Goal: Task Accomplishment & Management: Manage account settings

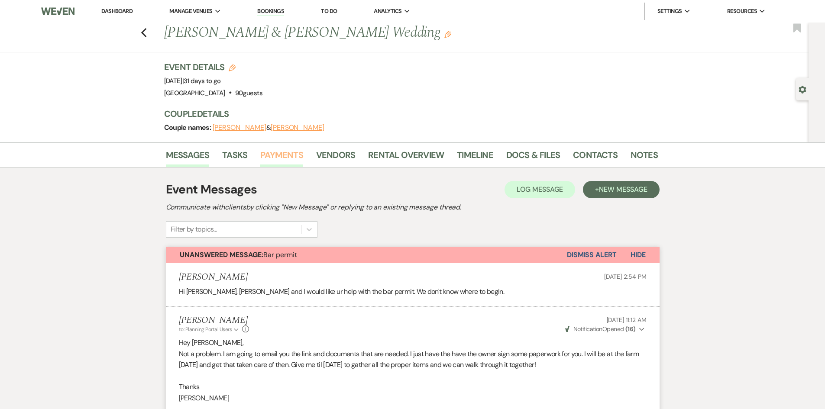
click at [287, 157] on link "Payments" at bounding box center [281, 157] width 43 height 19
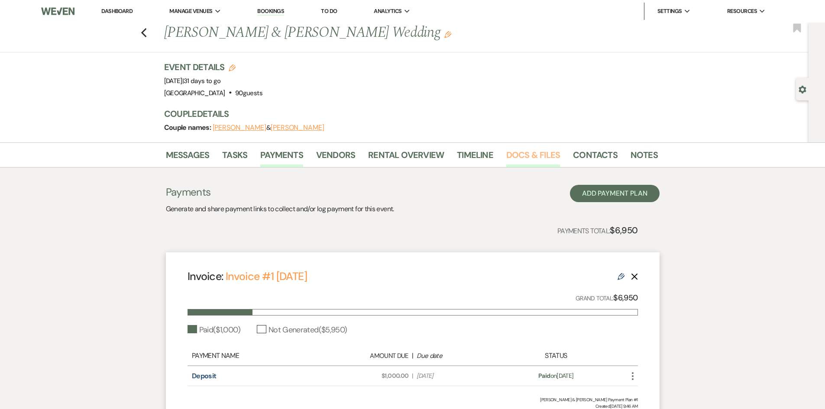
click at [543, 152] on link "Docs & Files" at bounding box center [533, 157] width 54 height 19
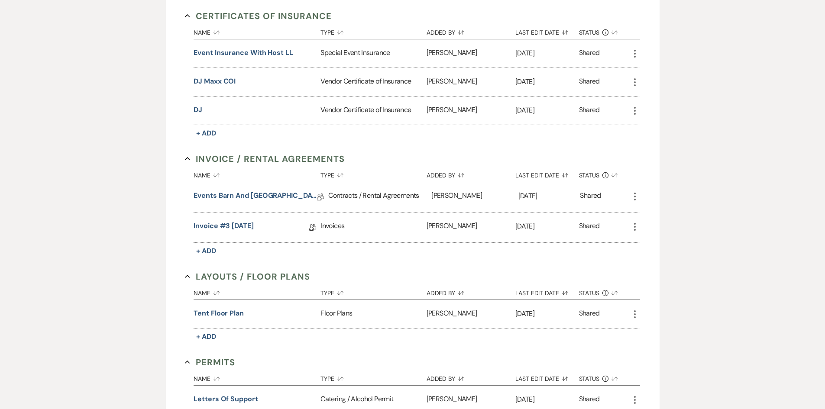
scroll to position [260, 0]
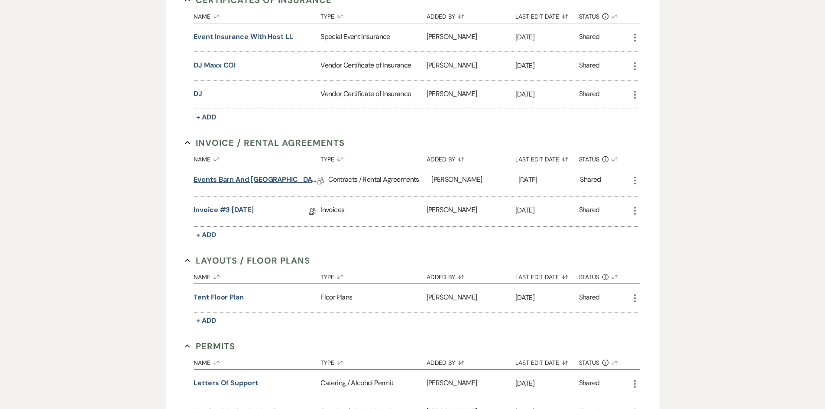
click at [289, 181] on link "Events Barn and [GEOGRAPHIC_DATA] Facility Rental Contract" at bounding box center [255, 180] width 123 height 13
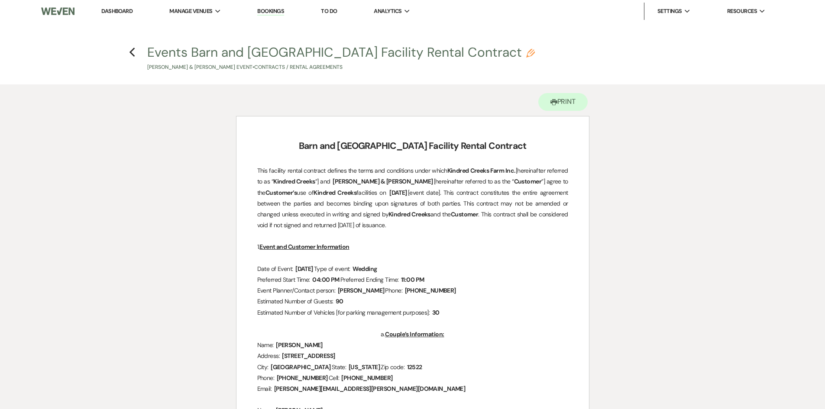
click at [128, 46] on h4 "Previous Events Barn and [GEOGRAPHIC_DATA] Facility Rental Contract Pencil [PER…" at bounding box center [412, 57] width 623 height 28
click at [138, 58] on h4 "Previous Events Barn and [GEOGRAPHIC_DATA] Facility Rental Contract Pencil [PER…" at bounding box center [412, 57] width 623 height 28
click at [134, 51] on icon "Previous" at bounding box center [132, 52] width 6 height 10
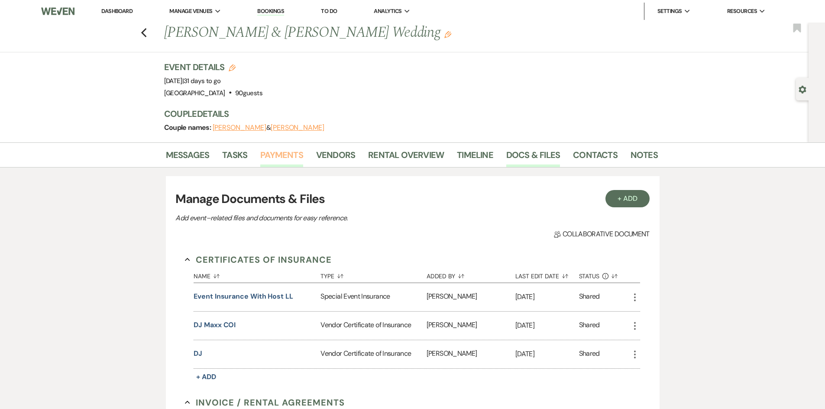
click at [281, 152] on link "Payments" at bounding box center [281, 157] width 43 height 19
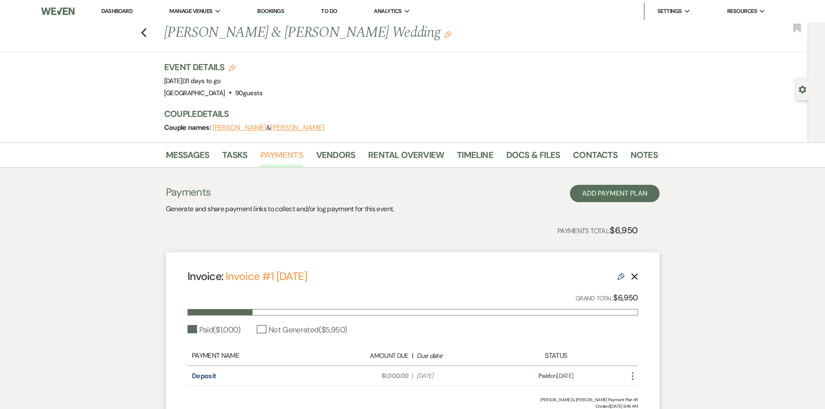
scroll to position [43, 0]
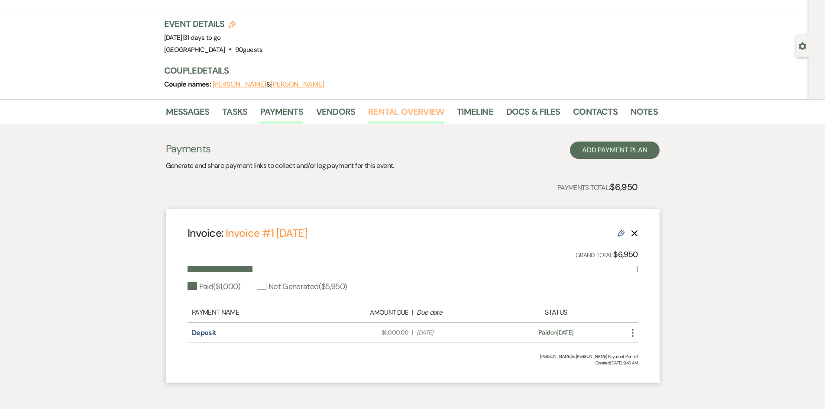
click at [386, 110] on link "Rental Overview" at bounding box center [406, 114] width 76 height 19
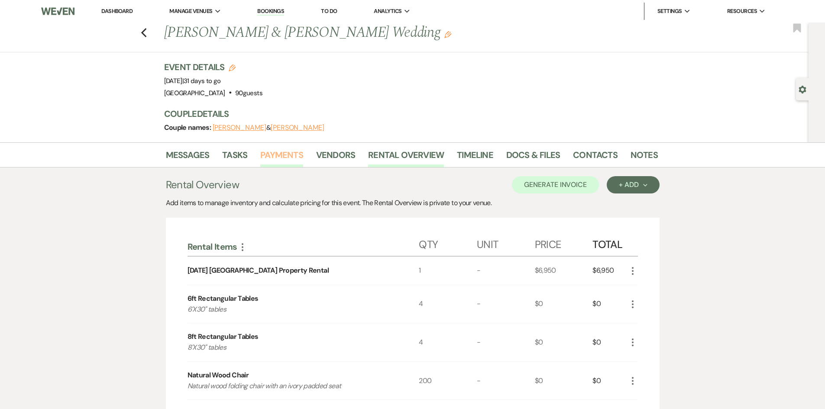
click at [273, 156] on link "Payments" at bounding box center [281, 157] width 43 height 19
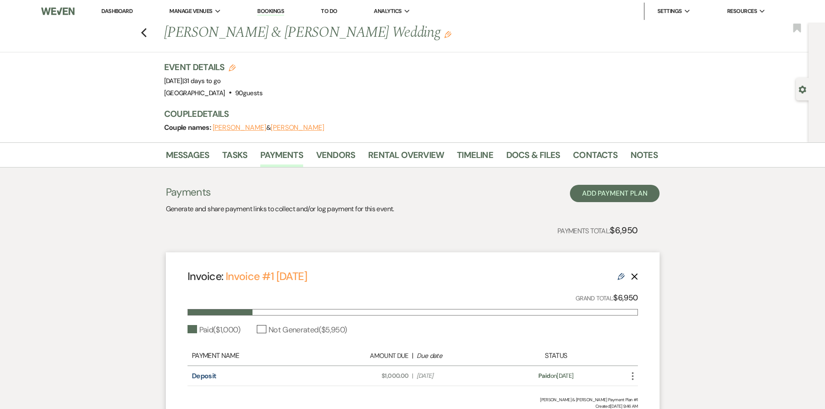
click at [619, 275] on icon "Edit" at bounding box center [620, 276] width 7 height 7
select select "14465"
select select "1"
select select "true"
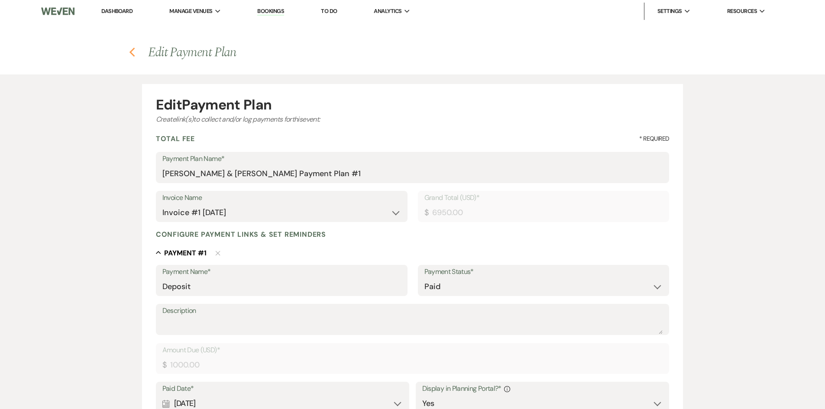
click at [131, 51] on use "button" at bounding box center [132, 53] width 6 height 10
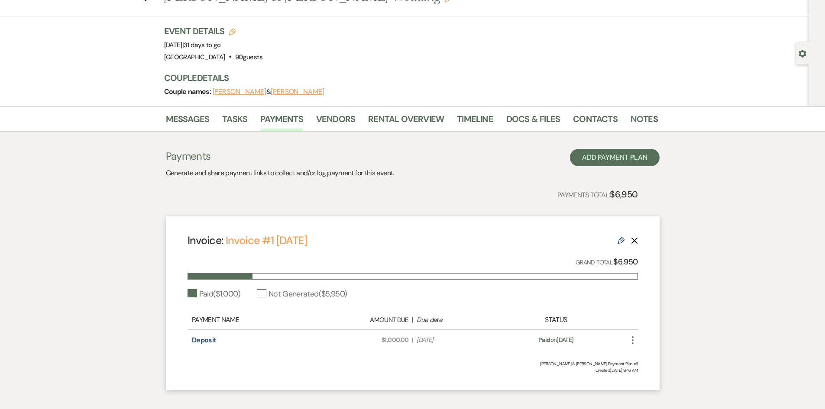
scroll to position [81, 0]
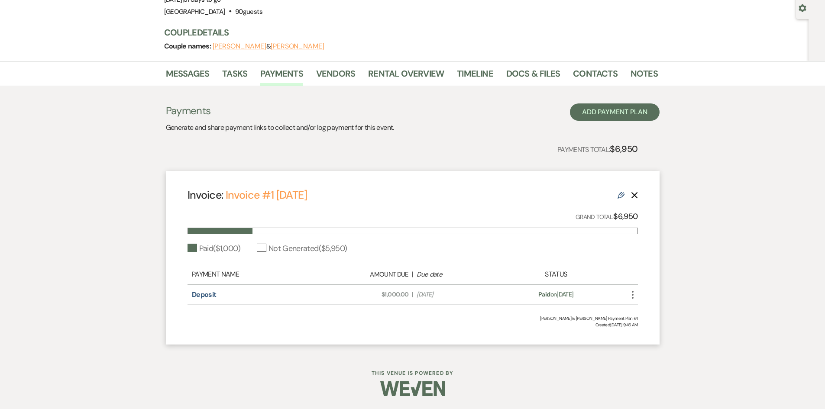
click at [633, 196] on icon "Delete" at bounding box center [634, 195] width 7 height 7
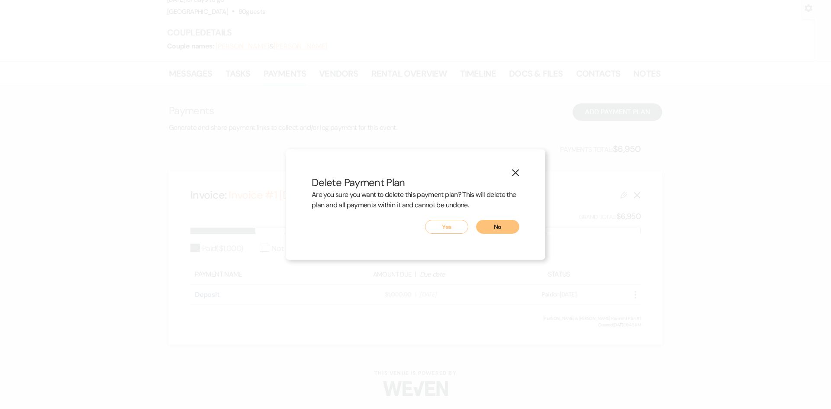
click at [441, 229] on button "Yes" at bounding box center [446, 227] width 43 height 14
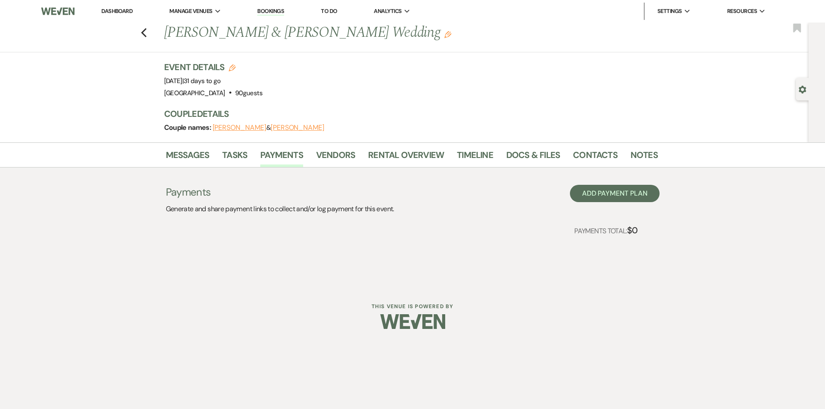
scroll to position [0, 0]
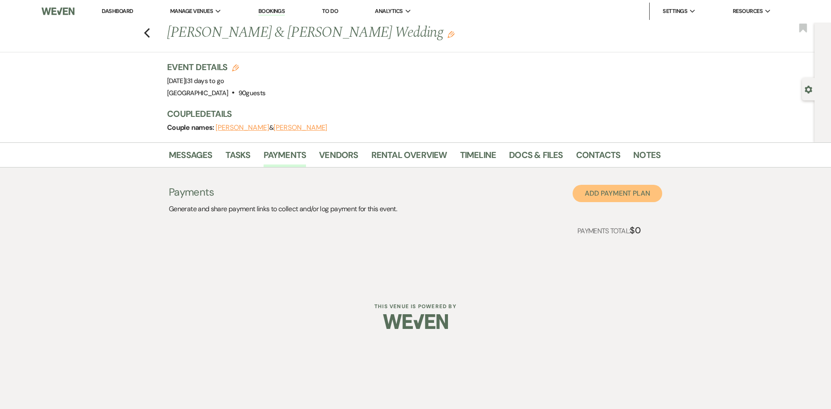
click at [610, 200] on button "Add Payment Plan" at bounding box center [618, 193] width 90 height 17
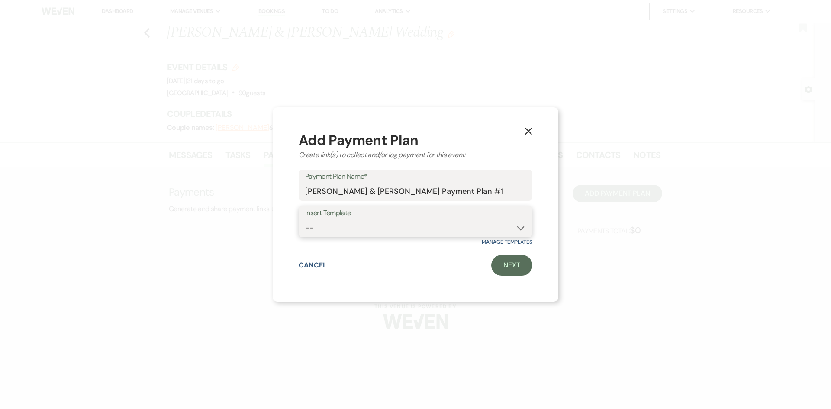
click at [477, 228] on select "-- Grand Meadow Standard Payment Plan Barn Standard Payment Plan Barn Standard …" at bounding box center [415, 227] width 221 height 17
select select "118"
click at [305, 219] on select "-- Grand Meadow Standard Payment Plan Barn Standard Payment Plan Barn Standard …" at bounding box center [415, 227] width 221 height 17
click at [517, 265] on link "Next" at bounding box center [511, 265] width 41 height 21
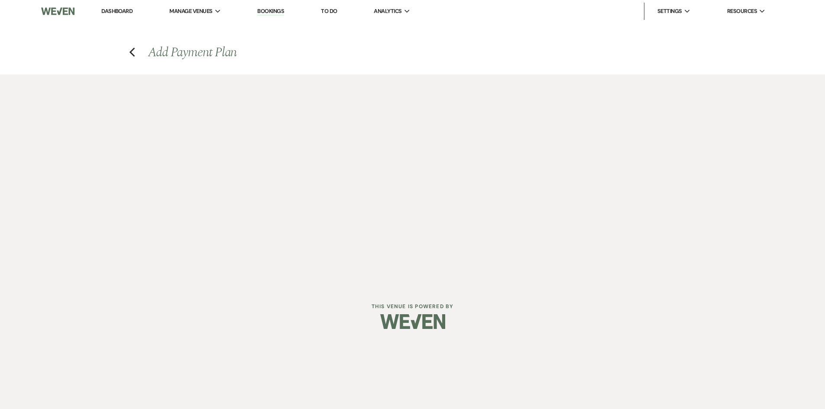
select select "2"
select select "flat"
select select "true"
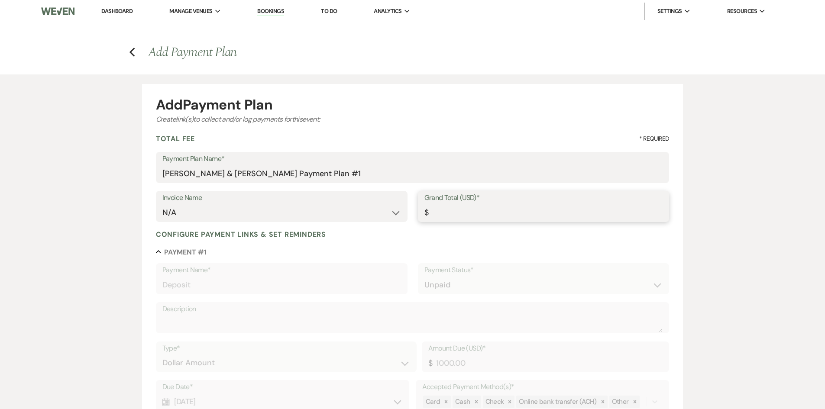
click at [474, 207] on input "Grand Total (USD)*" at bounding box center [543, 212] width 239 height 17
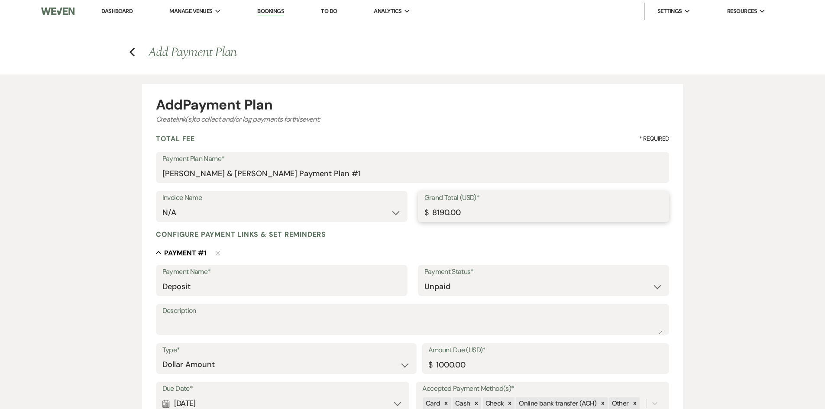
type input "8190.00"
click at [445, 274] on label "Payment Status*" at bounding box center [543, 272] width 239 height 13
click at [445, 283] on select "Paid Unpaid" at bounding box center [543, 286] width 239 height 17
select select "1"
click at [424, 278] on select "Paid Unpaid" at bounding box center [543, 286] width 239 height 17
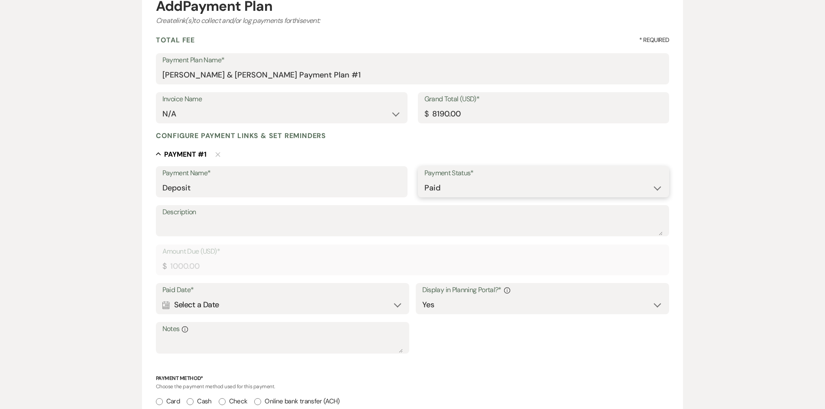
scroll to position [130, 0]
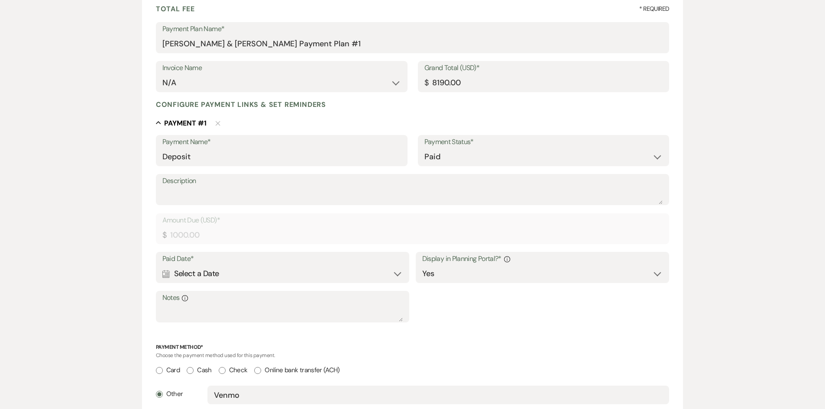
click at [283, 275] on div "Calendar Select a Date Expand" at bounding box center [282, 273] width 241 height 17
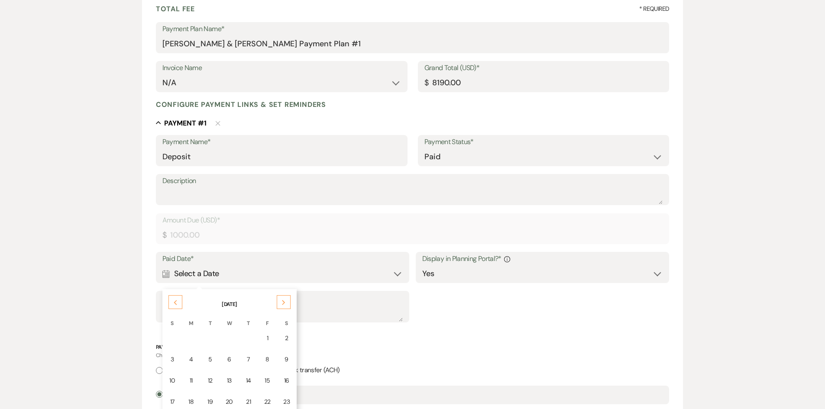
click at [174, 303] on use at bounding box center [175, 302] width 3 height 5
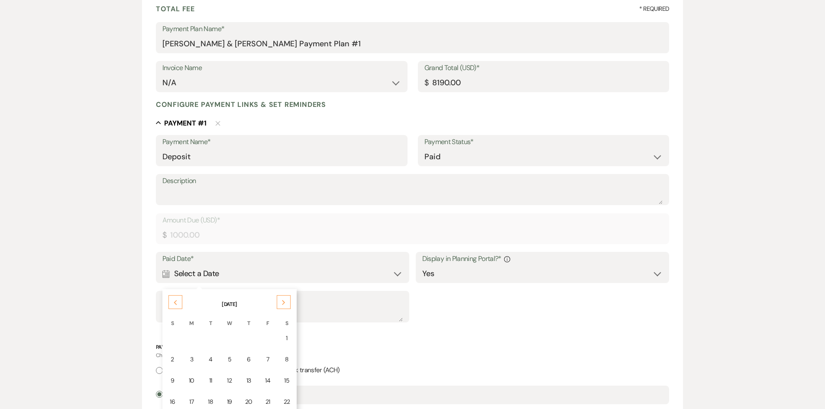
click at [174, 303] on use at bounding box center [175, 302] width 3 height 5
click at [284, 337] on div "2" at bounding box center [286, 338] width 7 height 9
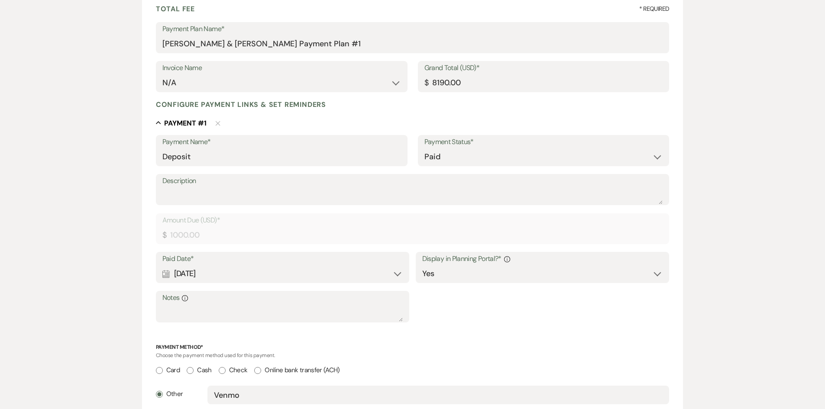
drag, startPoint x: 194, startPoint y: 371, endPoint x: 203, endPoint y: 372, distance: 9.1
click at [194, 371] on input "Cash" at bounding box center [190, 370] width 7 height 7
radio input "true"
radio input "false"
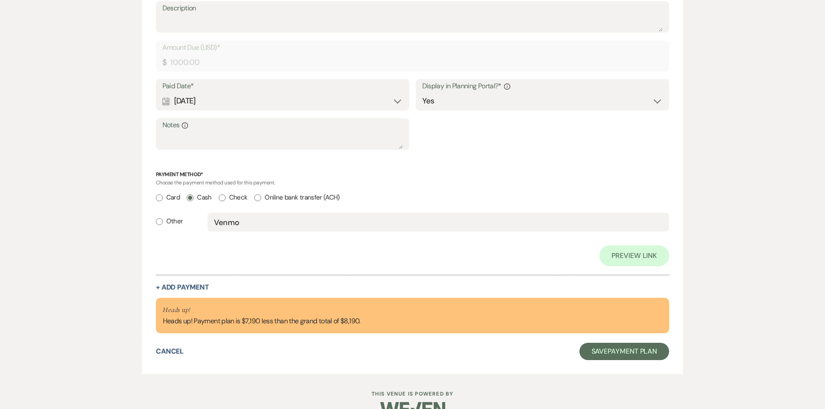
scroll to position [303, 0]
click at [620, 351] on button "Save Payment Plan" at bounding box center [624, 350] width 90 height 17
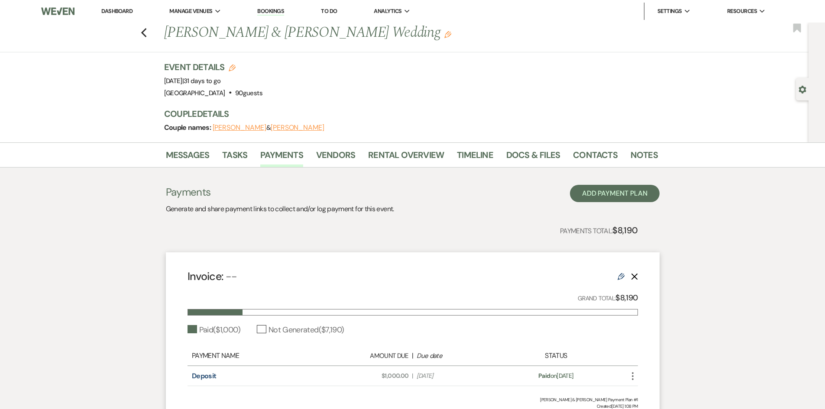
click at [117, 12] on link "Dashboard" at bounding box center [116, 10] width 31 height 7
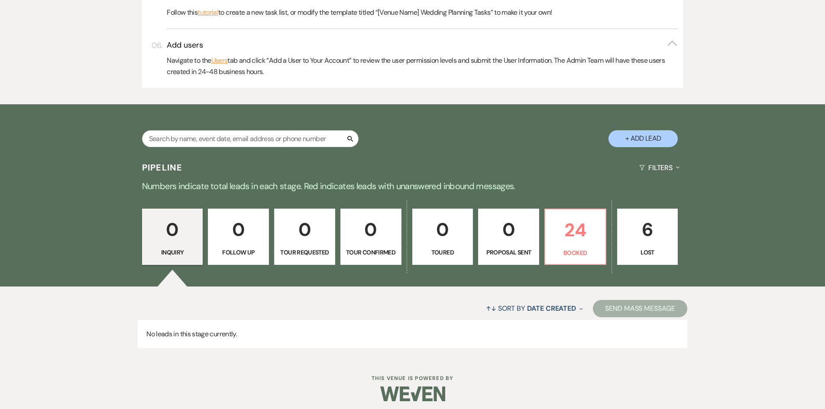
scroll to position [458, 0]
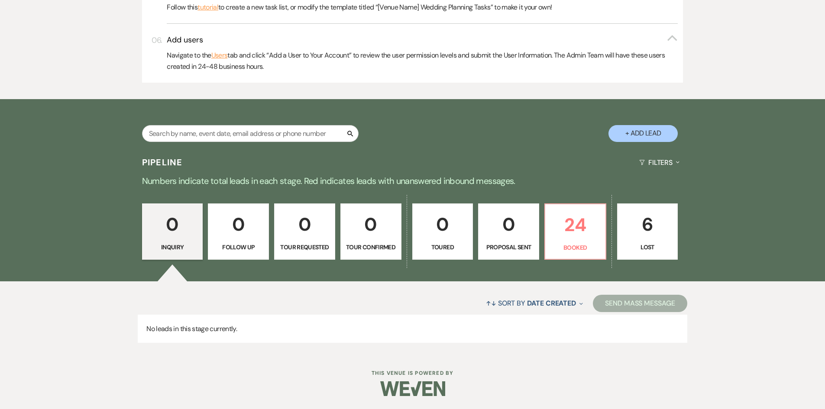
click at [589, 274] on div "0 Inquiry 0 Follow Up 0 Tour Requested 0 Tour Confirmed 0 Toured 0 Proposal Sen…" at bounding box center [412, 237] width 623 height 88
click at [578, 239] on p "24" at bounding box center [575, 224] width 50 height 29
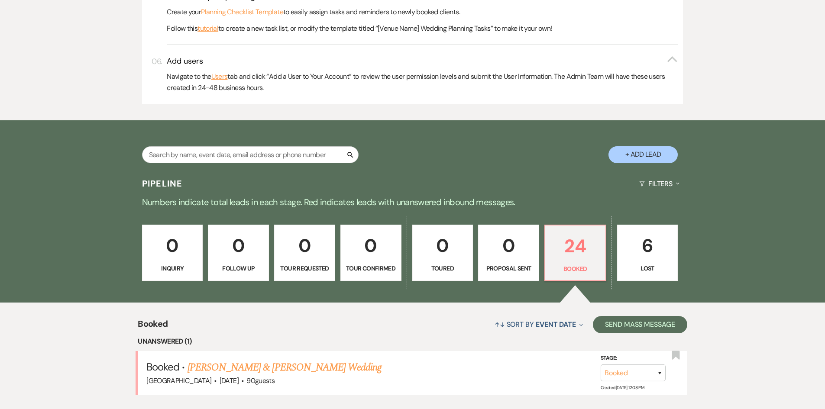
scroll to position [458, 0]
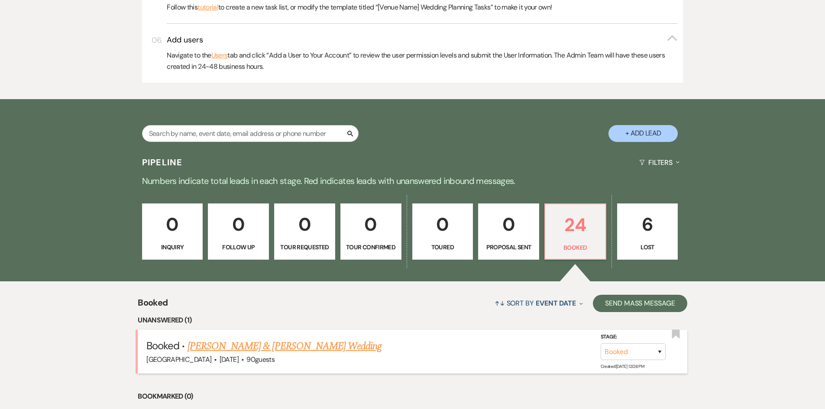
click at [330, 349] on link "[PERSON_NAME] & [PERSON_NAME] Wedding" at bounding box center [284, 347] width 194 height 16
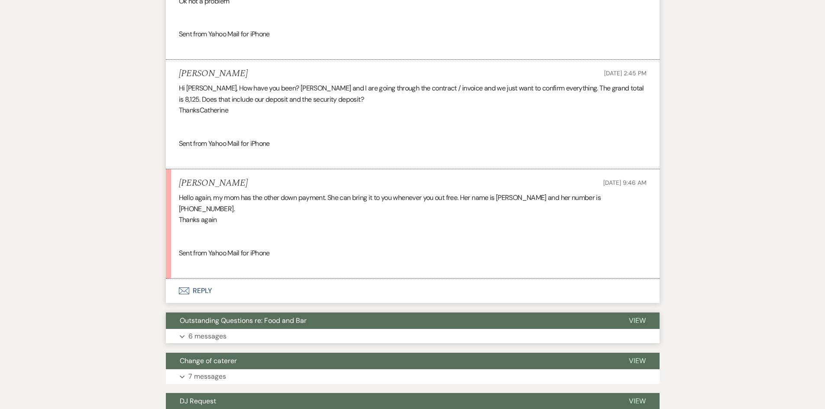
scroll to position [2135, 0]
click at [196, 278] on button "Envelope Reply" at bounding box center [413, 290] width 494 height 24
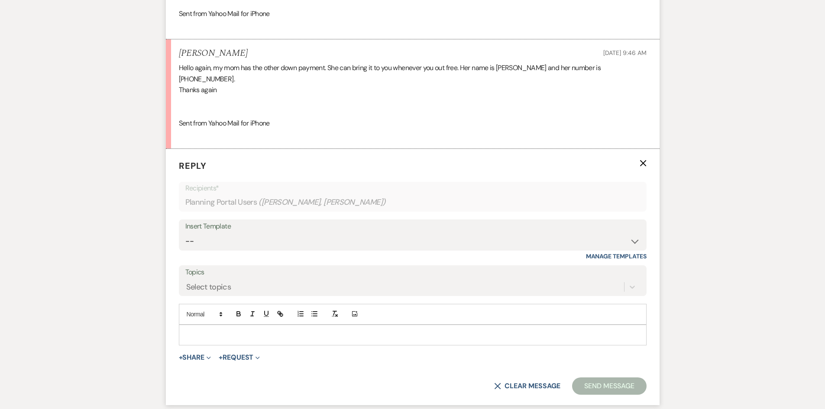
scroll to position [2265, 0]
click at [233, 325] on div at bounding box center [412, 335] width 467 height 20
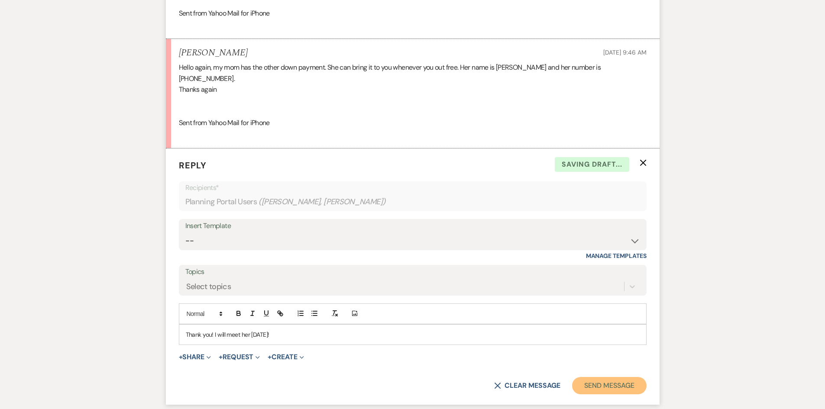
click at [581, 377] on button "Send Message" at bounding box center [609, 385] width 74 height 17
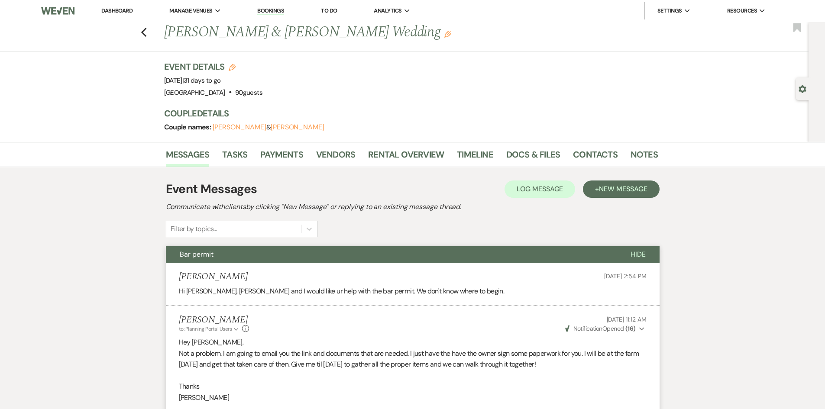
scroll to position [0, 0]
click at [113, 10] on link "Dashboard" at bounding box center [116, 10] width 31 height 7
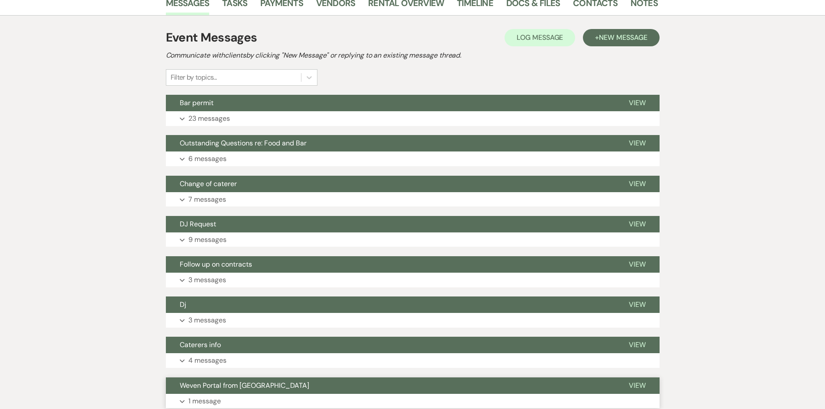
scroll to position [3, 0]
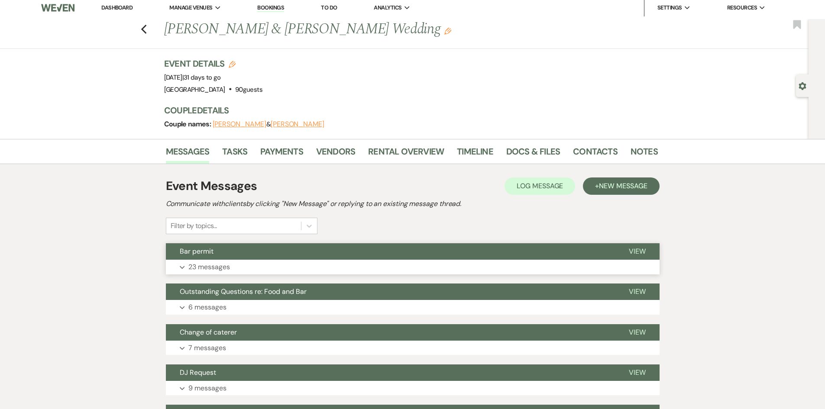
click at [273, 266] on button "Expand 23 messages" at bounding box center [413, 267] width 494 height 15
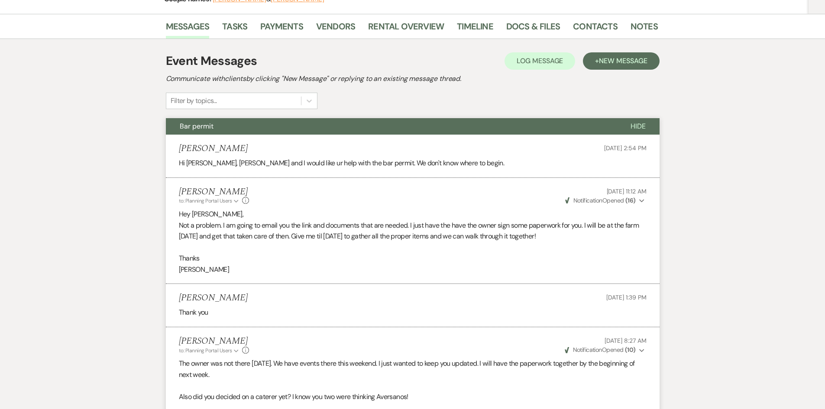
scroll to position [0, 0]
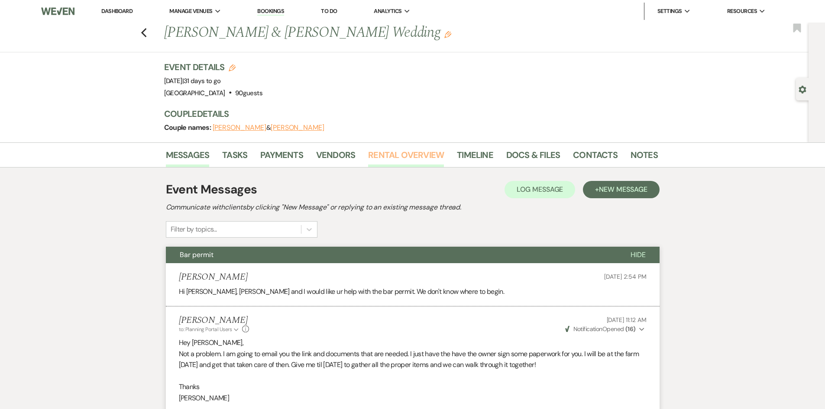
click at [410, 158] on link "Rental Overview" at bounding box center [406, 157] width 76 height 19
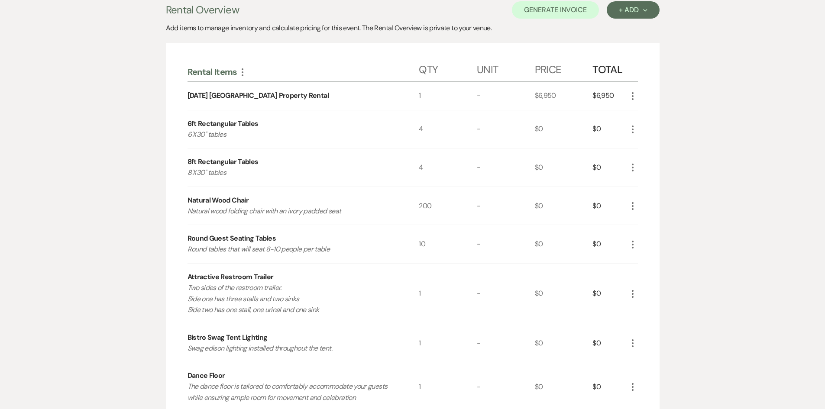
scroll to position [88, 0]
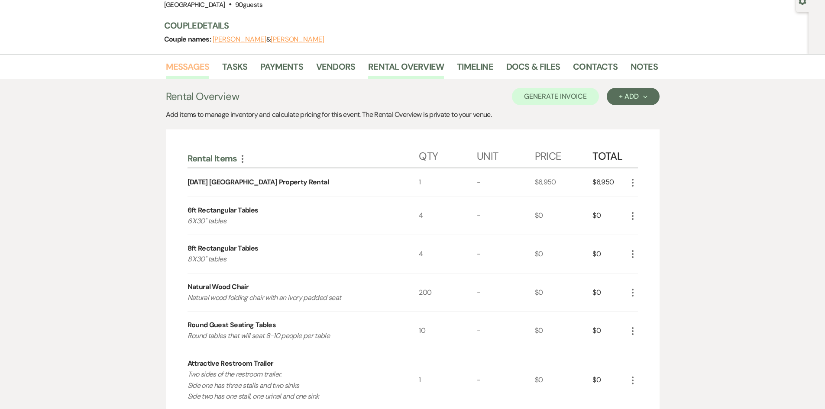
drag, startPoint x: 201, startPoint y: 66, endPoint x: 207, endPoint y: 73, distance: 9.5
click at [201, 66] on link "Messages" at bounding box center [188, 69] width 44 height 19
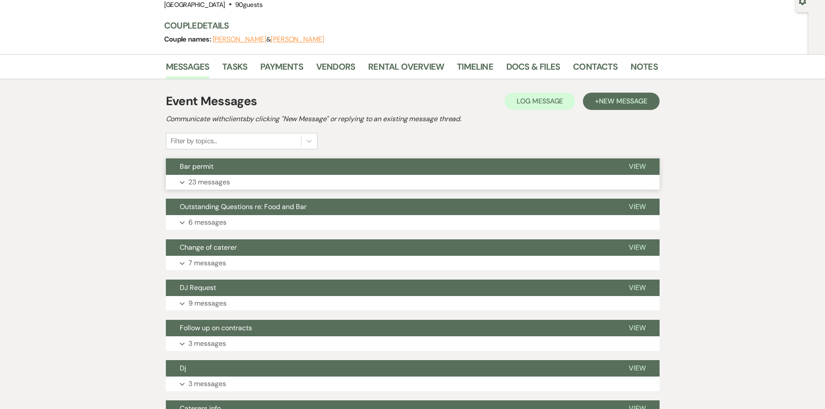
click at [213, 180] on p "23 messages" at bounding box center [209, 182] width 42 height 11
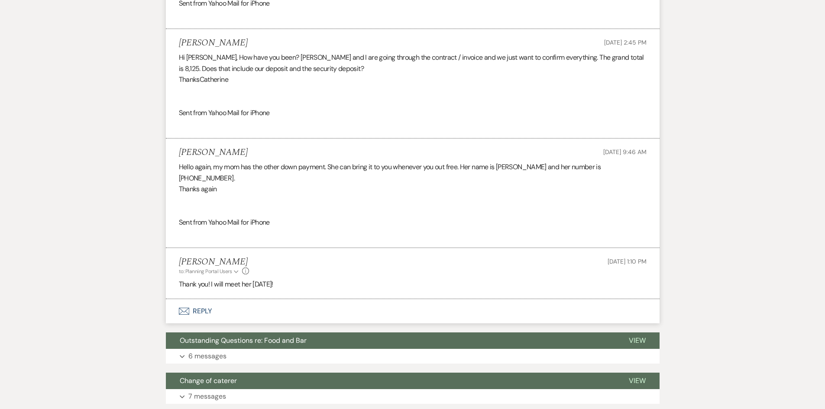
scroll to position [2248, 0]
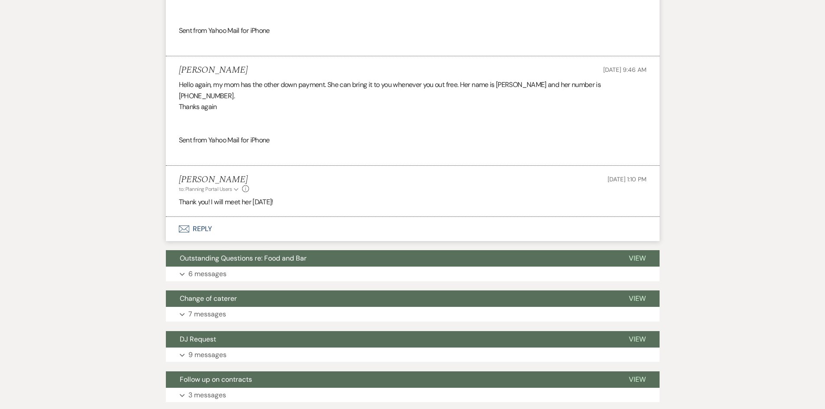
click at [194, 217] on button "Envelope Reply" at bounding box center [413, 229] width 494 height 24
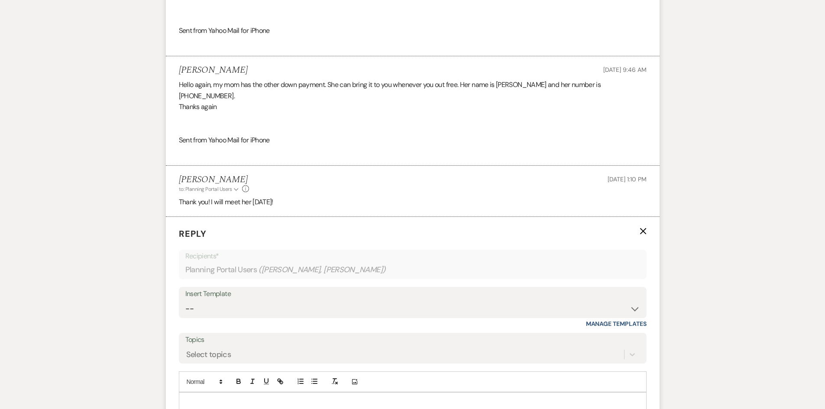
click at [277, 398] on p at bounding box center [413, 403] width 454 height 10
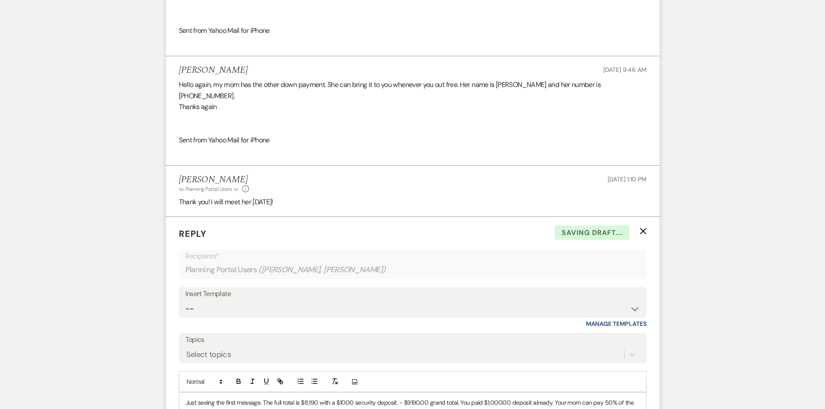
click at [214, 402] on p "Just seeing the first message. The full total is $8,190 with a $1000 security d…" at bounding box center [413, 412] width 454 height 29
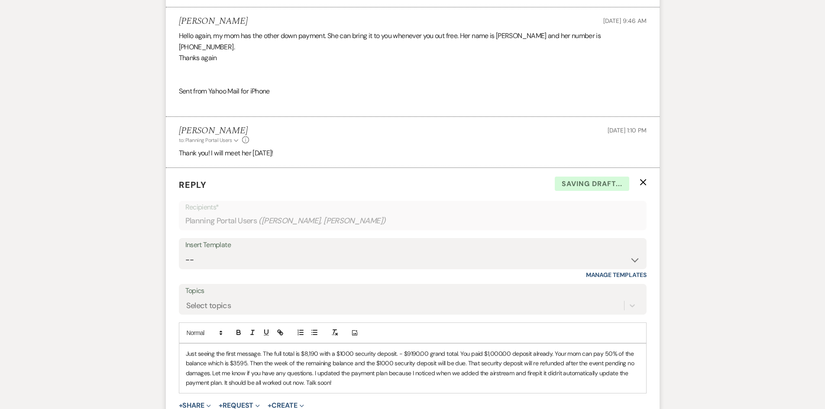
scroll to position [2382, 0]
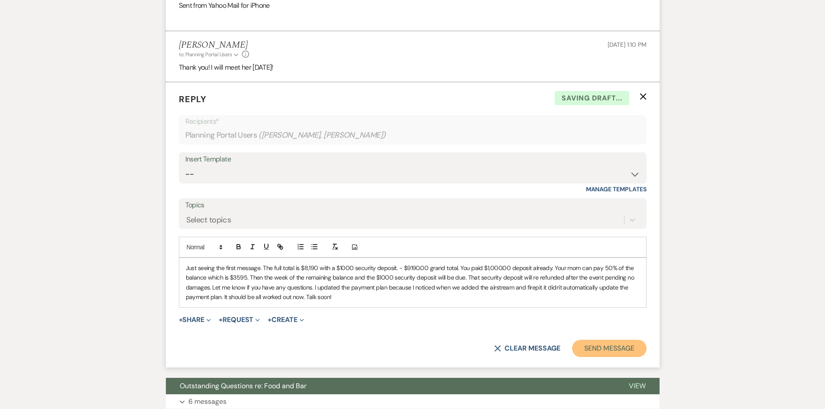
click at [597, 340] on button "Send Message" at bounding box center [609, 348] width 74 height 17
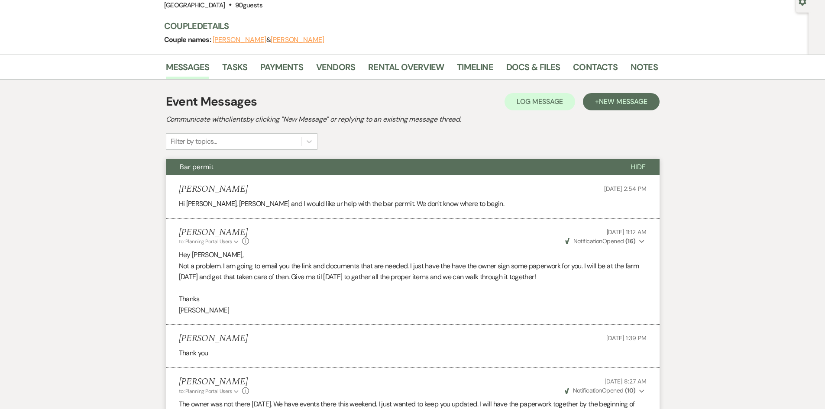
scroll to position [0, 0]
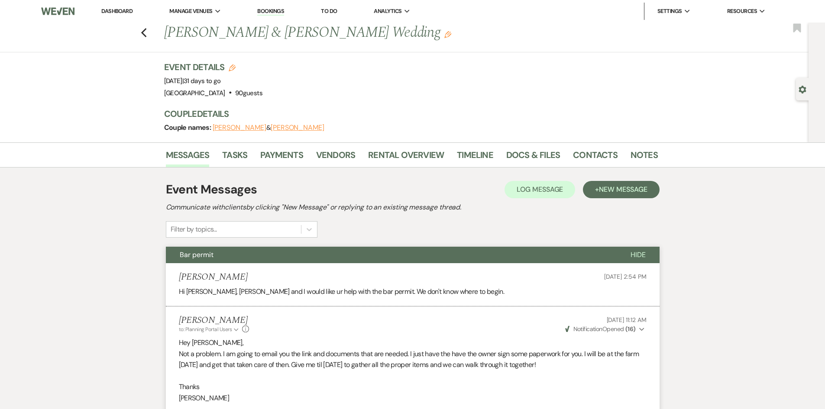
click at [122, 14] on link "Dashboard" at bounding box center [116, 10] width 31 height 7
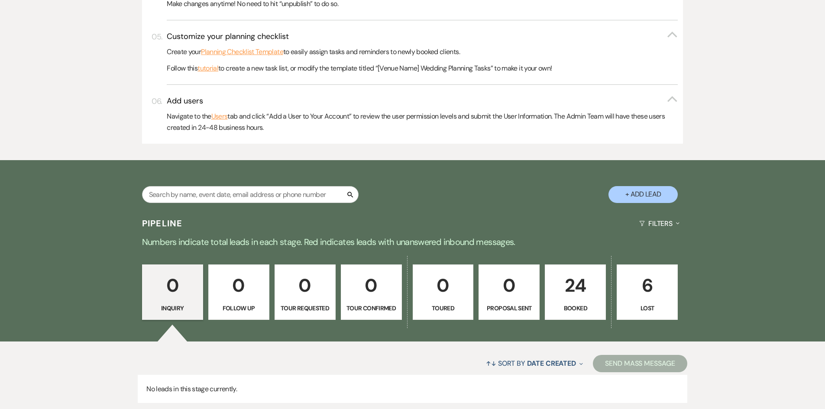
scroll to position [458, 0]
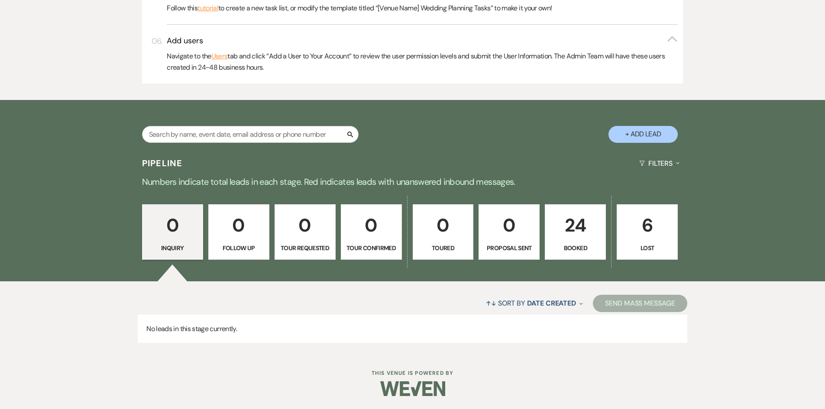
click at [588, 252] on p "Booked" at bounding box center [575, 248] width 50 height 10
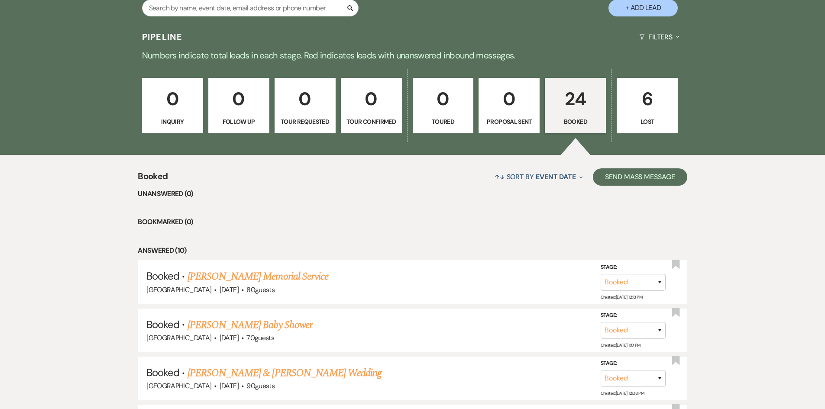
scroll to position [717, 0]
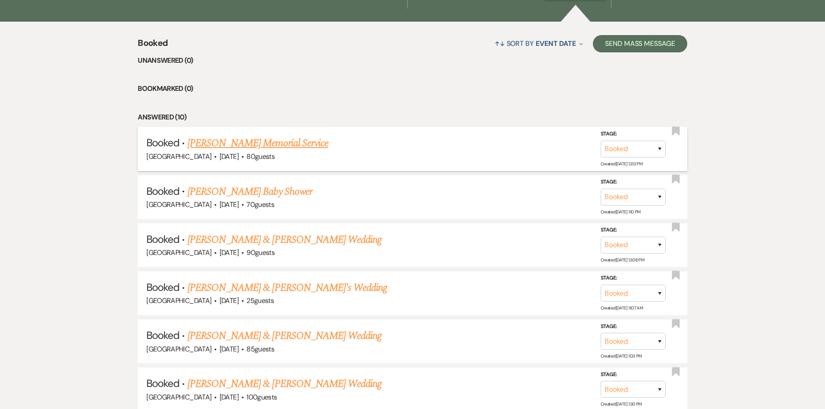
click at [268, 145] on link "[PERSON_NAME] Memorial Service" at bounding box center [257, 144] width 141 height 16
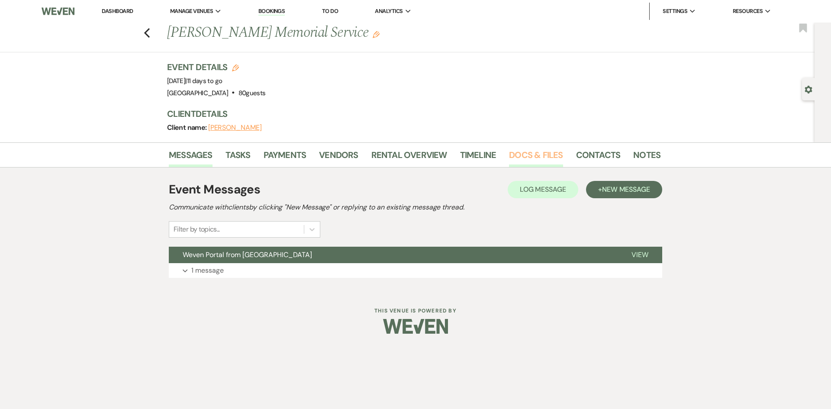
click at [539, 156] on link "Docs & Files" at bounding box center [536, 157] width 54 height 19
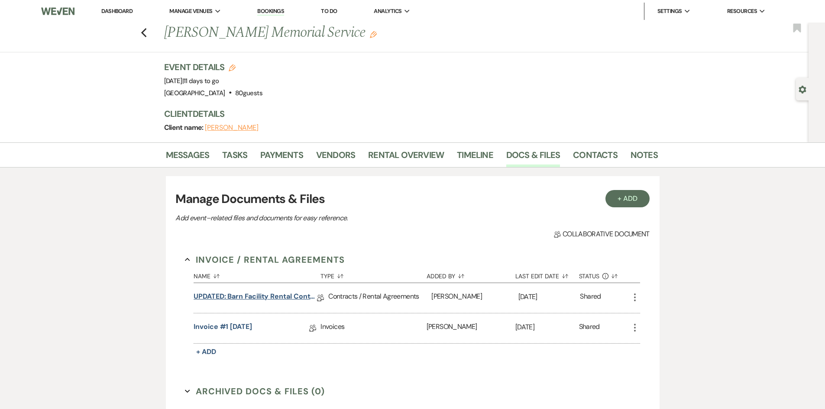
click at [281, 297] on link "UPDATED: Barn Facility Rental Contract" at bounding box center [255, 297] width 123 height 13
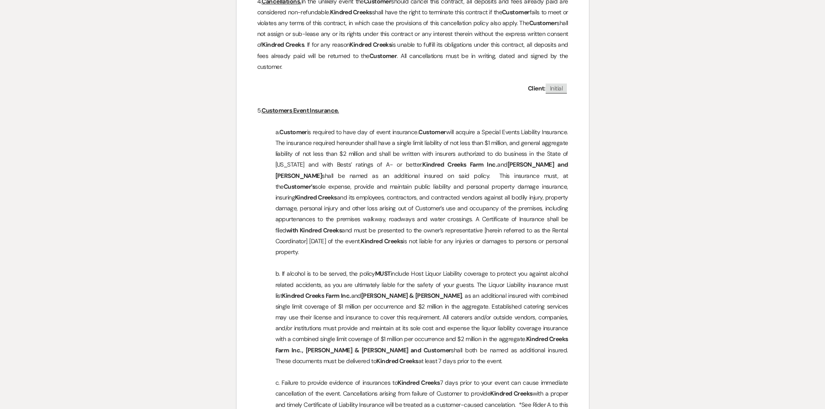
scroll to position [606, 0]
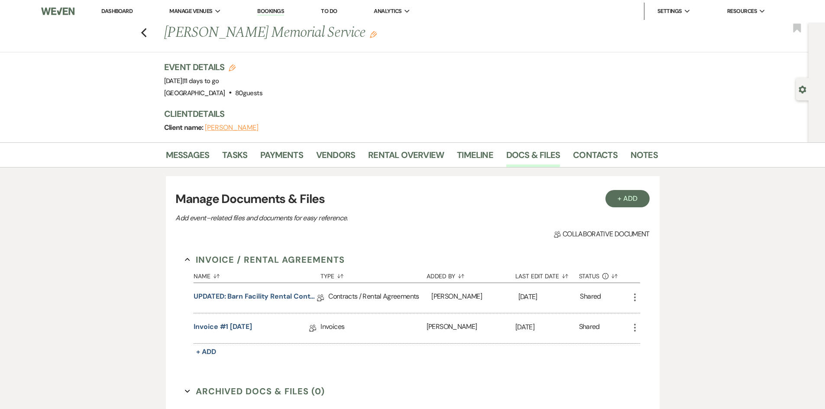
click at [219, 130] on button "Tim Beyer" at bounding box center [232, 127] width 54 height 7
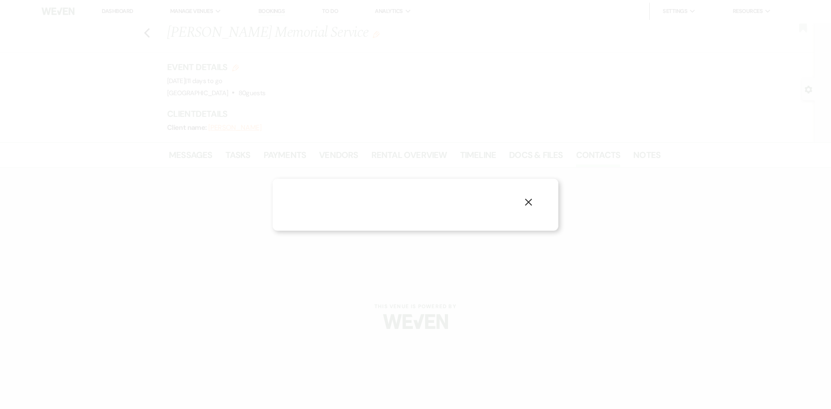
select select "1"
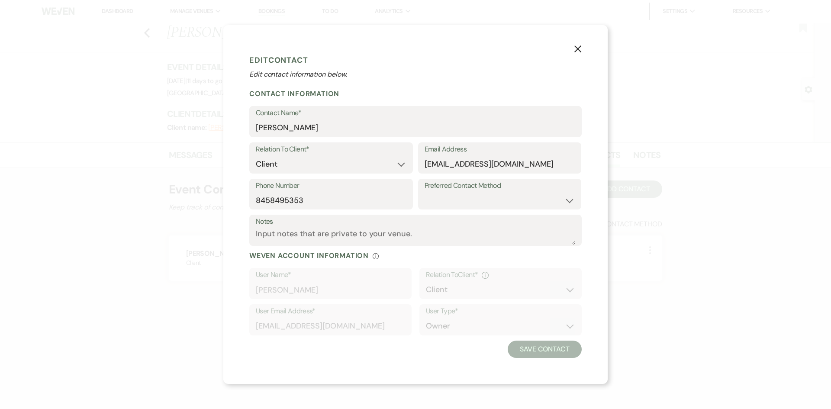
click at [155, 36] on div "X Edit Contact Edit contact information below. Contact Information Contact Name…" at bounding box center [415, 204] width 831 height 409
click at [575, 47] on use "button" at bounding box center [577, 48] width 7 height 7
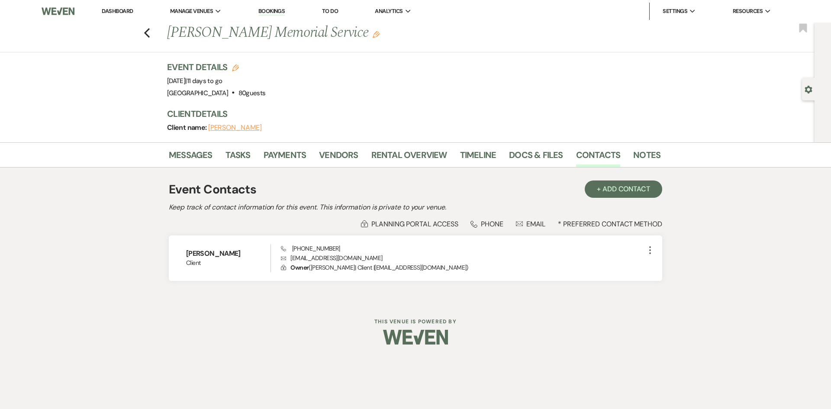
click at [127, 9] on link "Dashboard" at bounding box center [117, 10] width 31 height 7
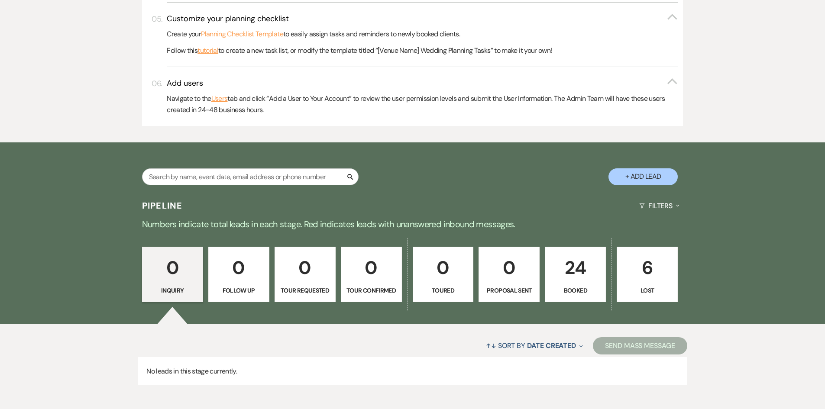
scroll to position [458, 0]
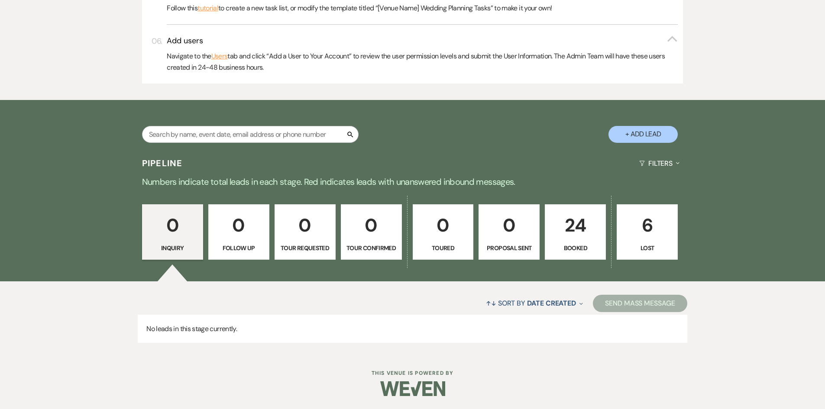
click at [570, 227] on p "24" at bounding box center [575, 225] width 50 height 29
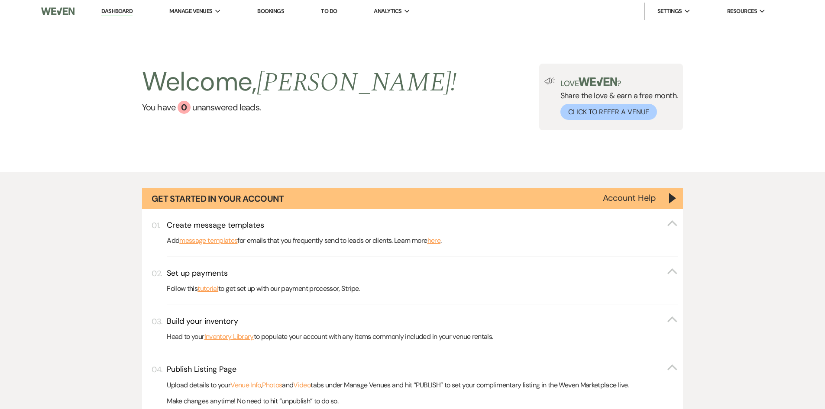
click at [111, 11] on link "Dashboard" at bounding box center [116, 11] width 31 height 8
click at [102, 10] on link "Dashboard" at bounding box center [116, 11] width 31 height 8
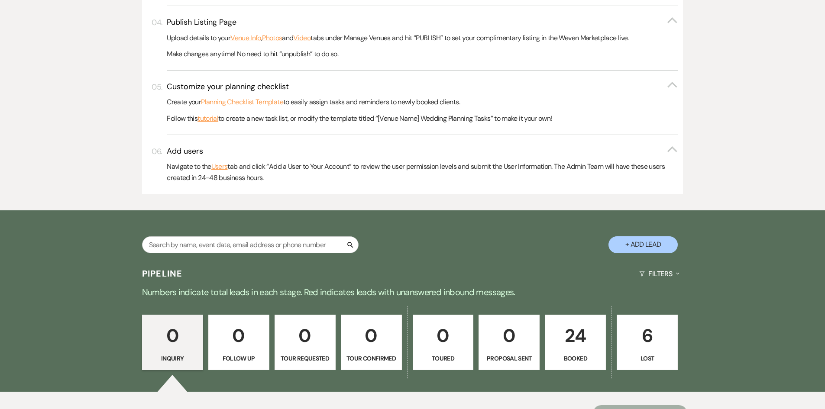
scroll to position [458, 0]
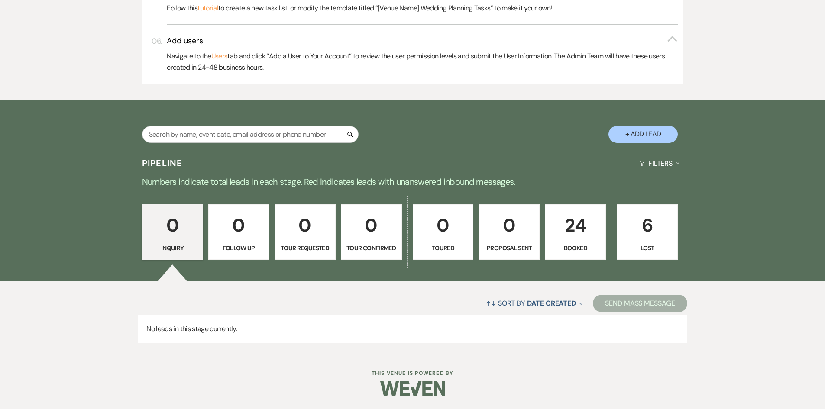
click at [587, 217] on p "24" at bounding box center [575, 225] width 50 height 29
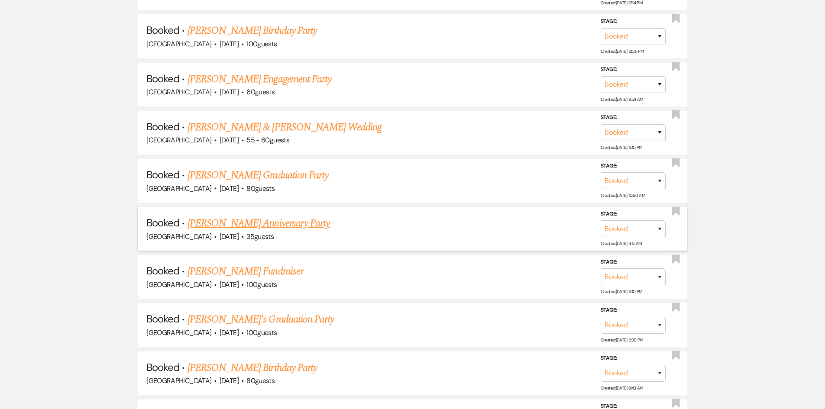
scroll to position [1685, 0]
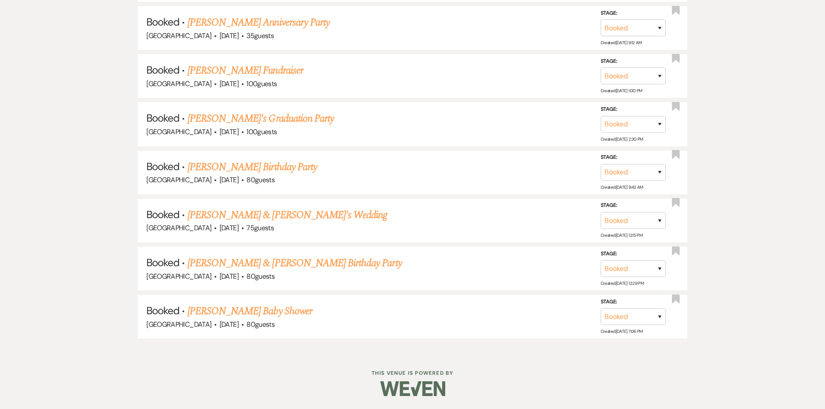
click at [248, 313] on link "[PERSON_NAME] Baby Shower" at bounding box center [249, 311] width 125 height 16
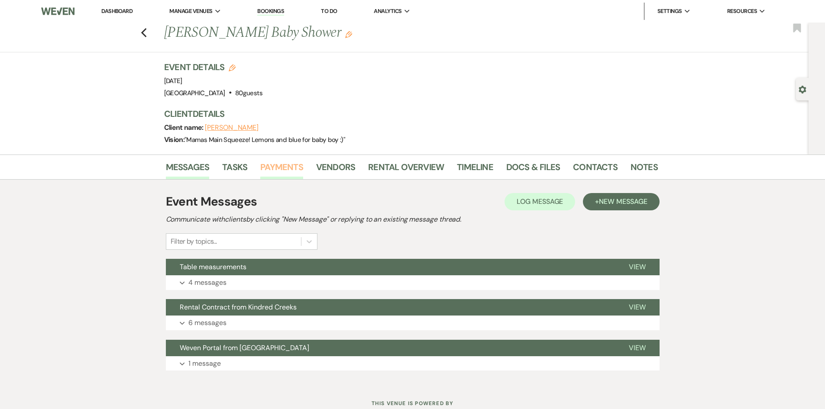
click at [285, 167] on link "Payments" at bounding box center [281, 169] width 43 height 19
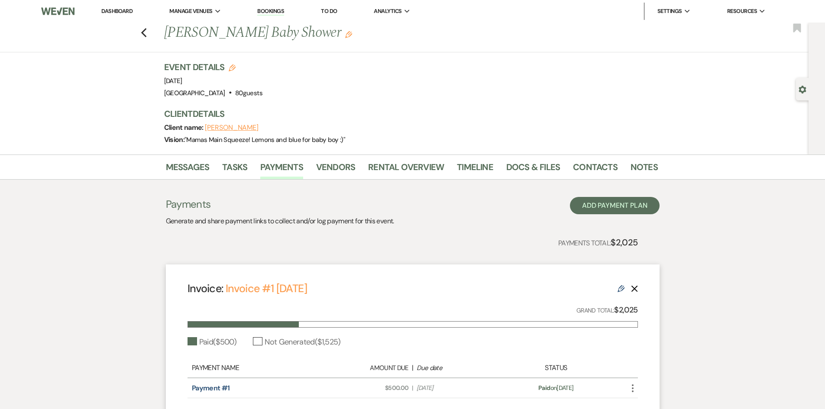
click at [620, 285] on icon "Edit" at bounding box center [620, 288] width 7 height 7
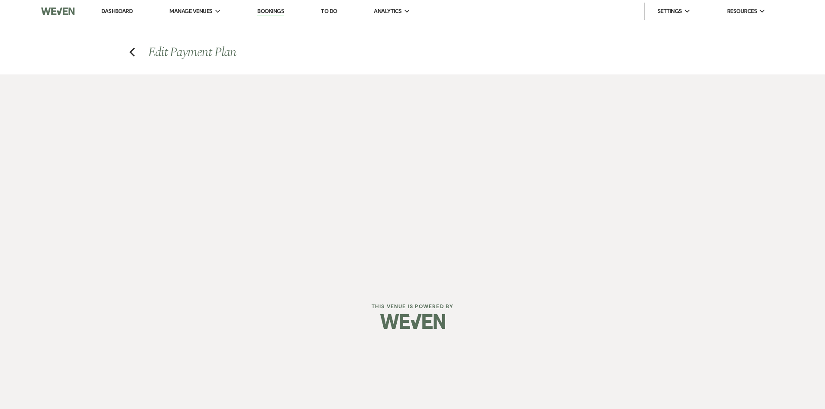
select select "21414"
select select "1"
select select "true"
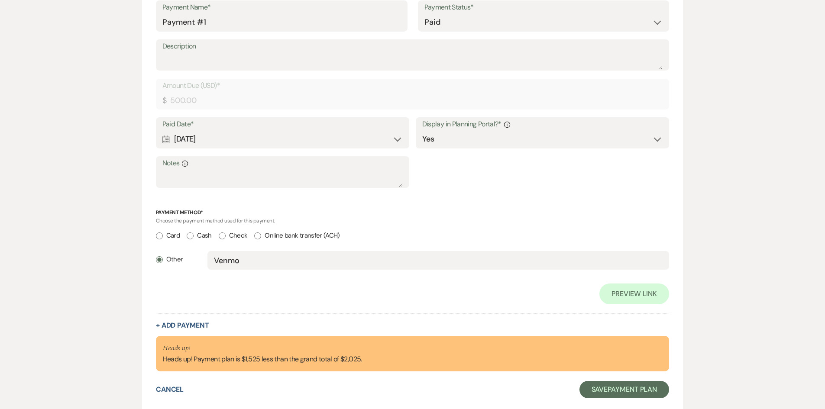
scroll to position [323, 0]
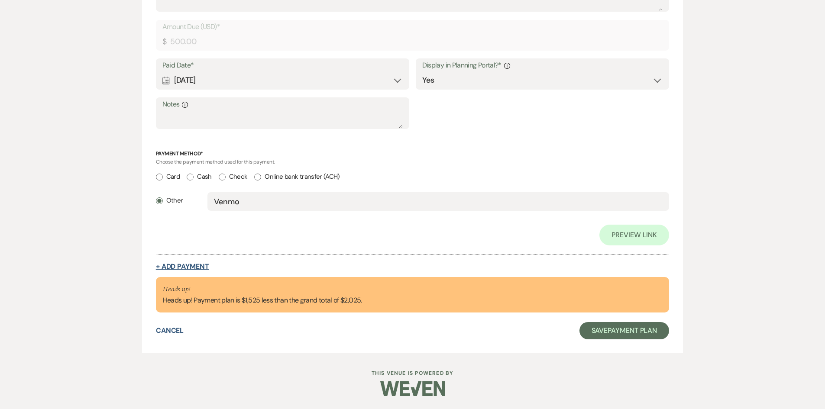
click at [178, 263] on button "+ Add Payment" at bounding box center [182, 266] width 53 height 7
select select "2"
select select "flat"
select select "true"
select select "client"
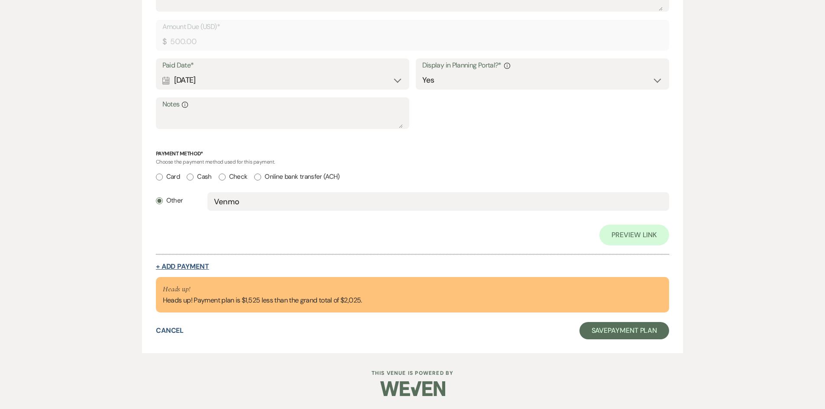
select select "weeks"
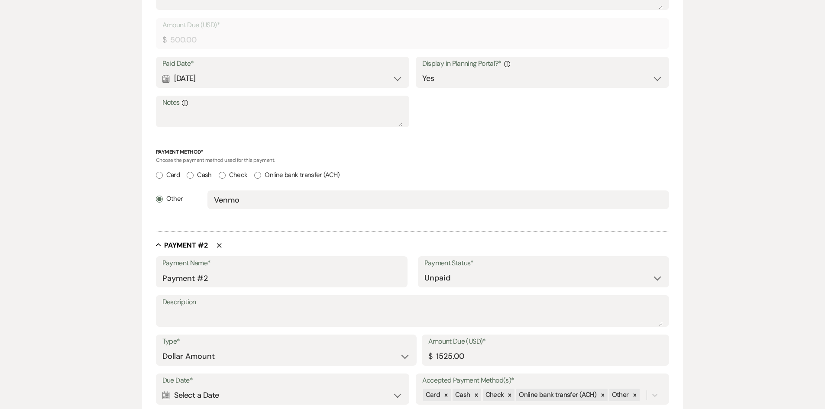
scroll to position [322, 0]
click at [458, 276] on select "Paid Unpaid" at bounding box center [543, 279] width 239 height 17
select select "1"
click at [424, 271] on select "Paid Unpaid" at bounding box center [543, 279] width 239 height 17
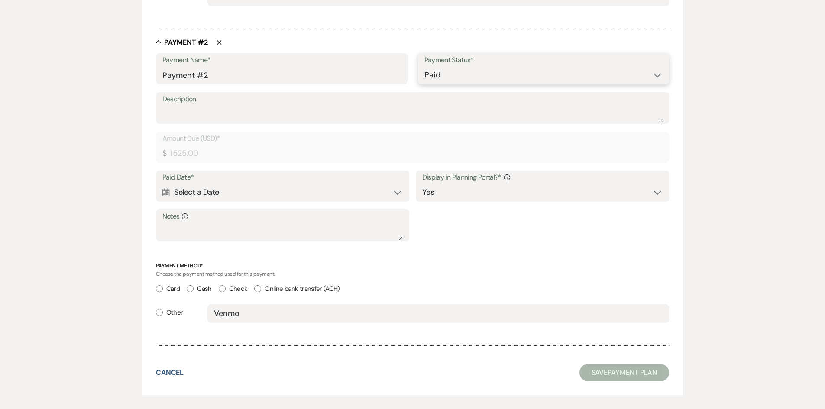
scroll to position [538, 0]
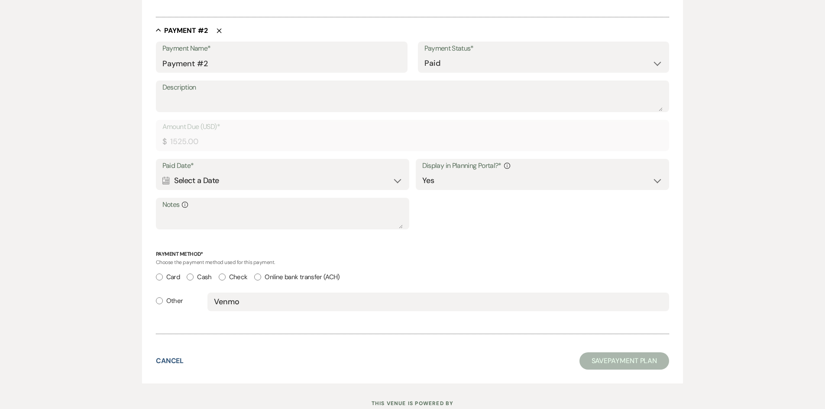
click at [256, 184] on div "Calendar Select a Date Expand" at bounding box center [282, 180] width 241 height 17
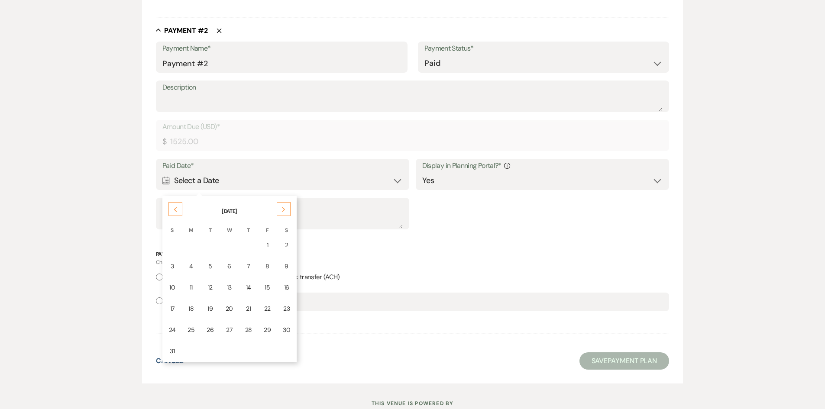
click at [284, 284] on div "16" at bounding box center [286, 287] width 7 height 9
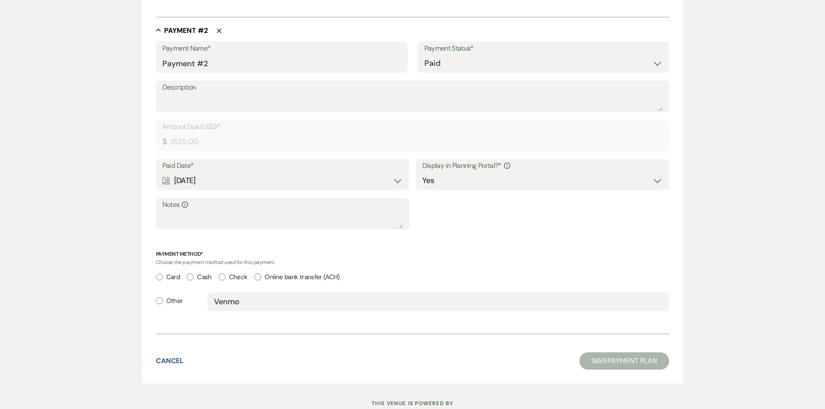
click at [161, 278] on input "Card" at bounding box center [159, 277] width 7 height 7
radio input "true"
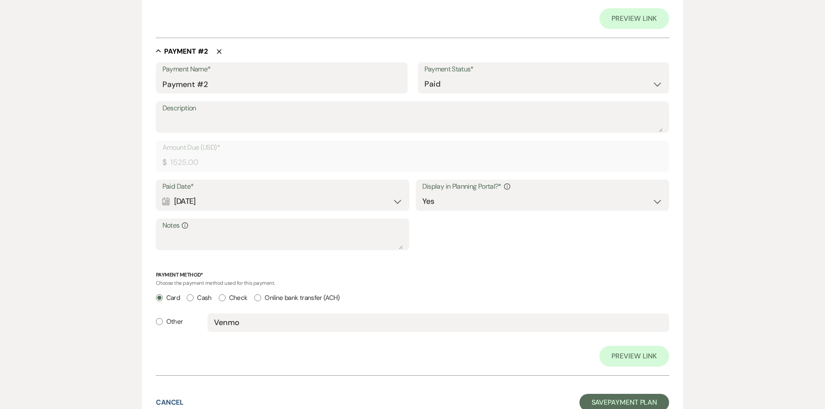
scroll to position [581, 0]
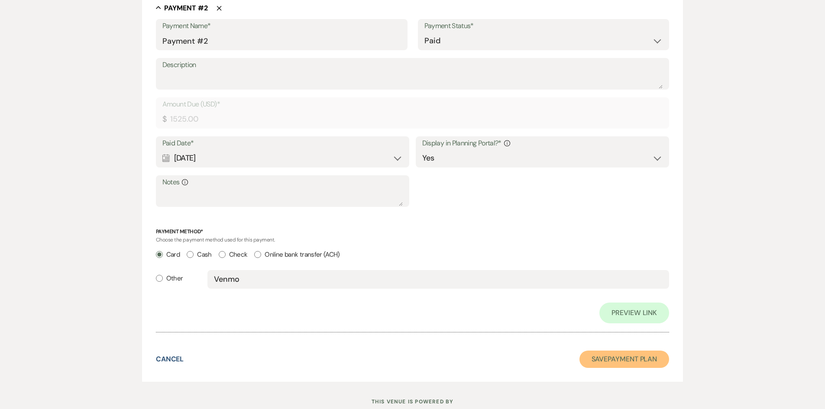
click at [619, 353] on button "Save Payment Plan" at bounding box center [624, 359] width 90 height 17
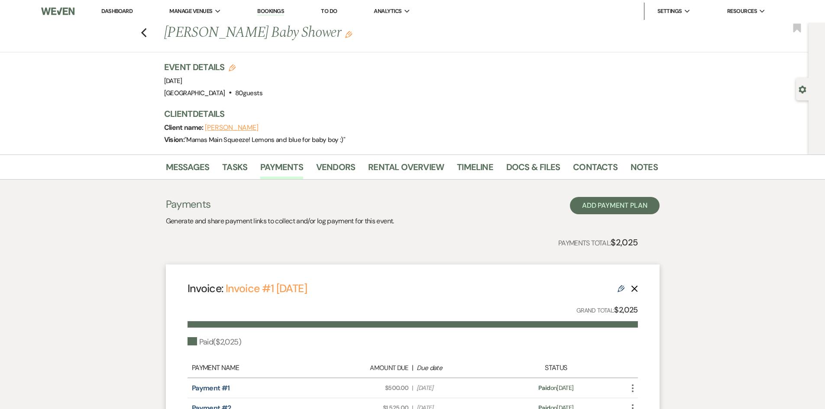
click at [616, 290] on div "Invoice: Invoice #1 4-14-2025 Edit Delete" at bounding box center [412, 288] width 450 height 15
click at [622, 283] on div "Edit Delete" at bounding box center [627, 288] width 20 height 10
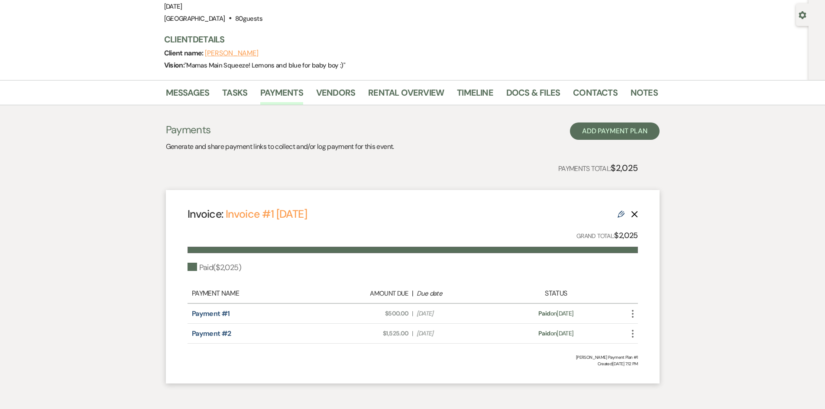
scroll to position [113, 0]
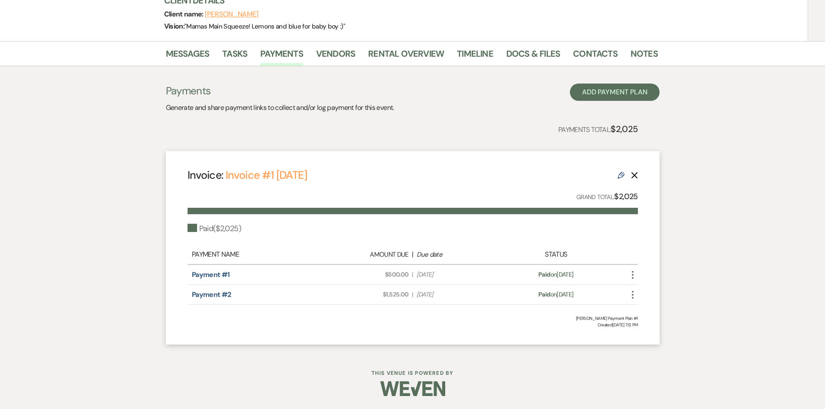
click at [632, 275] on use "button" at bounding box center [633, 275] width 2 height 8
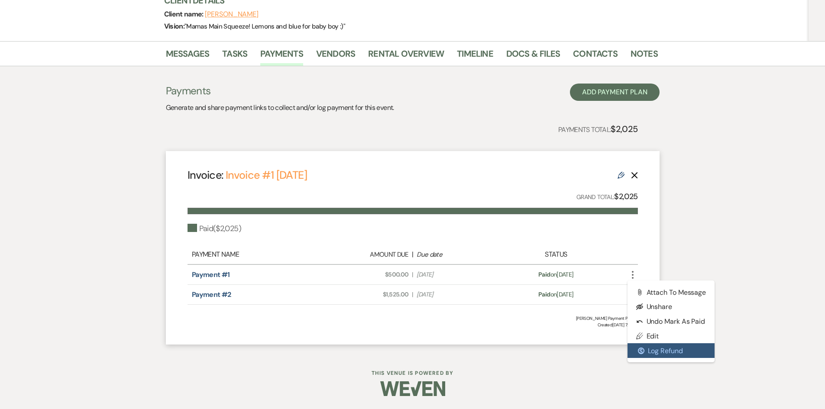
click at [664, 354] on button "$ Log Refund" at bounding box center [670, 350] width 87 height 15
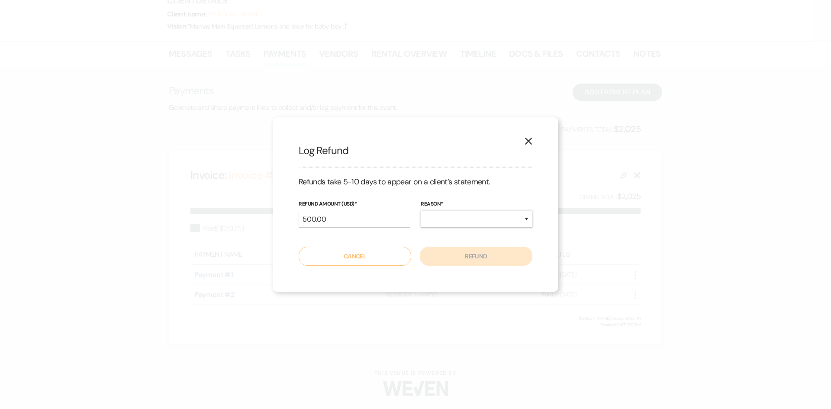
click at [452, 219] on select "Duplicate Fraudulent Requested by Customer Other" at bounding box center [477, 219] width 112 height 17
select select "other"
click at [421, 211] on select "Duplicate Fraudulent Requested by Customer Other" at bounding box center [477, 219] width 112 height 17
click at [448, 258] on button "Refund" at bounding box center [476, 256] width 113 height 19
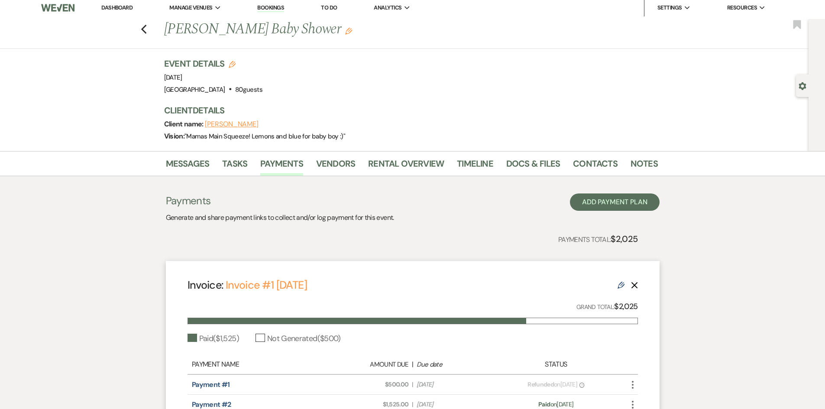
scroll to position [0, 0]
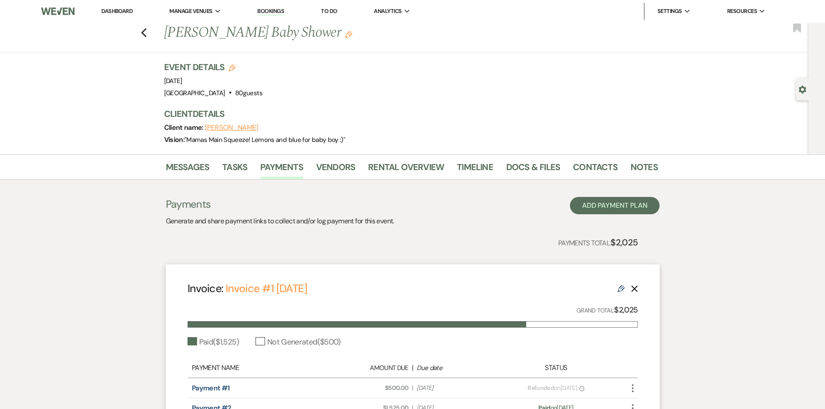
click at [120, 13] on link "Dashboard" at bounding box center [116, 10] width 31 height 7
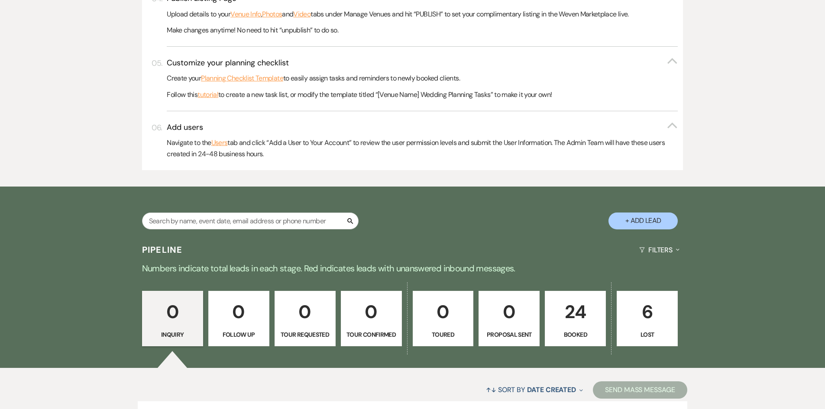
scroll to position [458, 0]
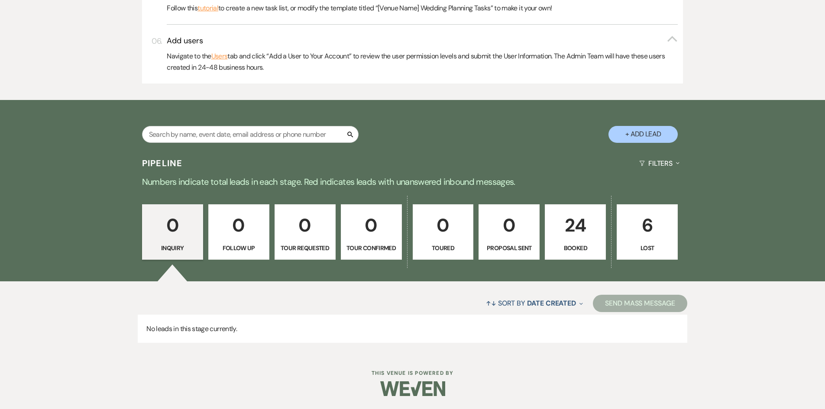
click at [577, 236] on p "24" at bounding box center [575, 225] width 50 height 29
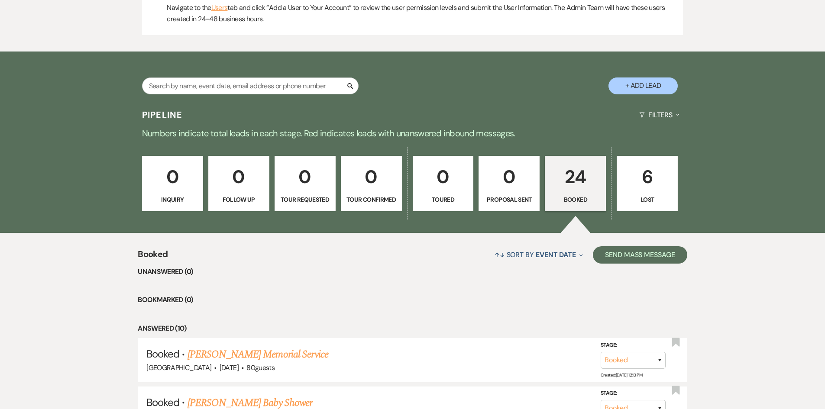
scroll to position [631, 0]
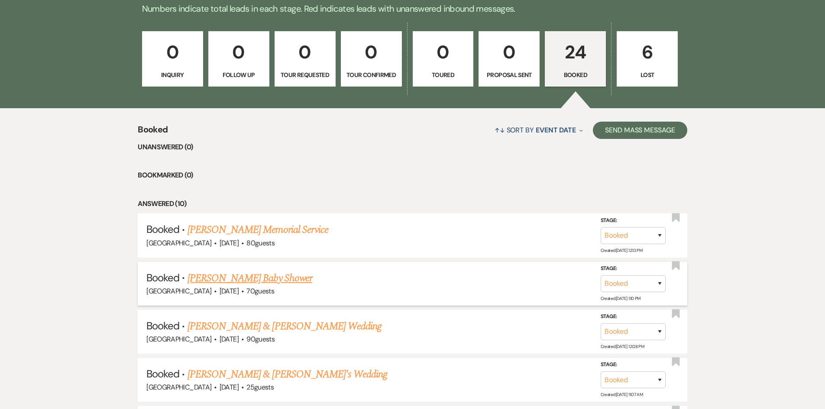
click at [293, 272] on link "[PERSON_NAME] Baby Shower" at bounding box center [249, 279] width 125 height 16
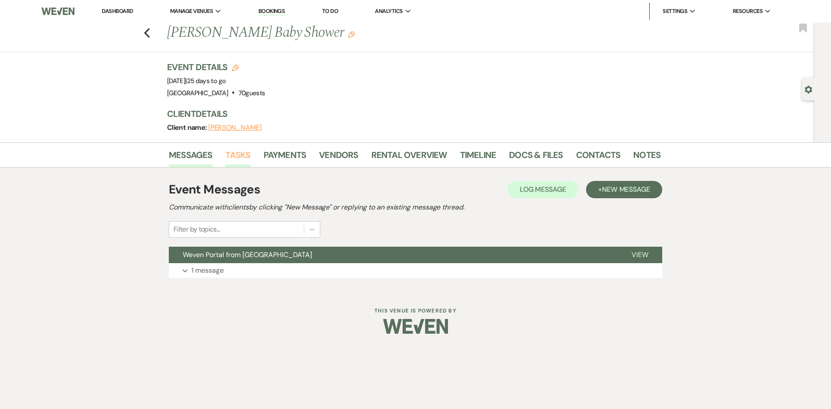
click at [245, 157] on link "Tasks" at bounding box center [238, 157] width 25 height 19
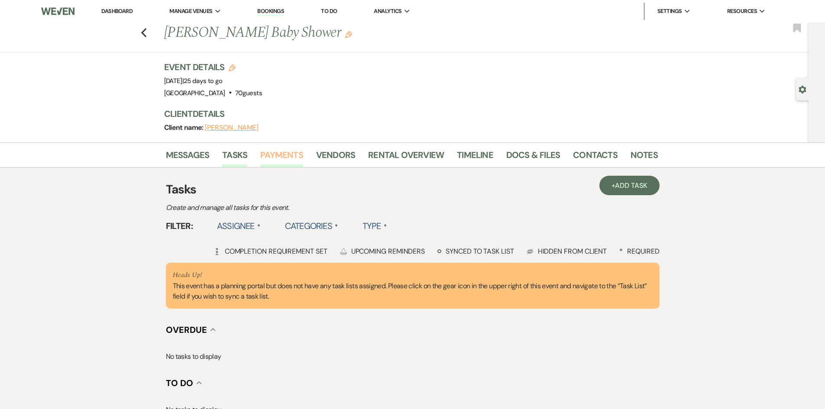
click at [264, 158] on link "Payments" at bounding box center [281, 157] width 43 height 19
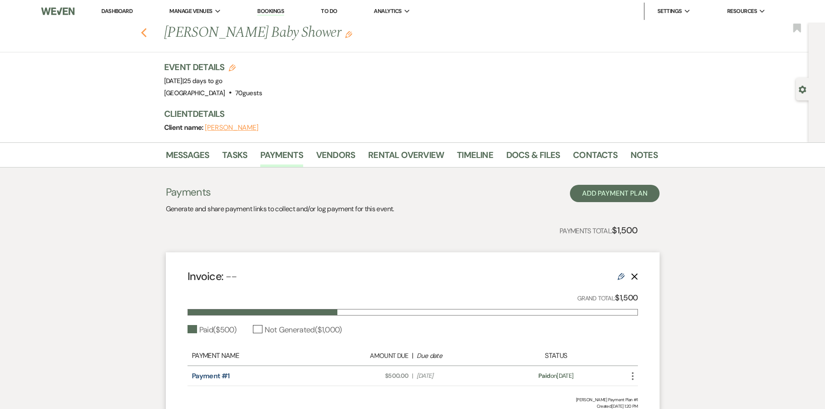
click at [147, 38] on icon "Previous" at bounding box center [144, 33] width 6 height 10
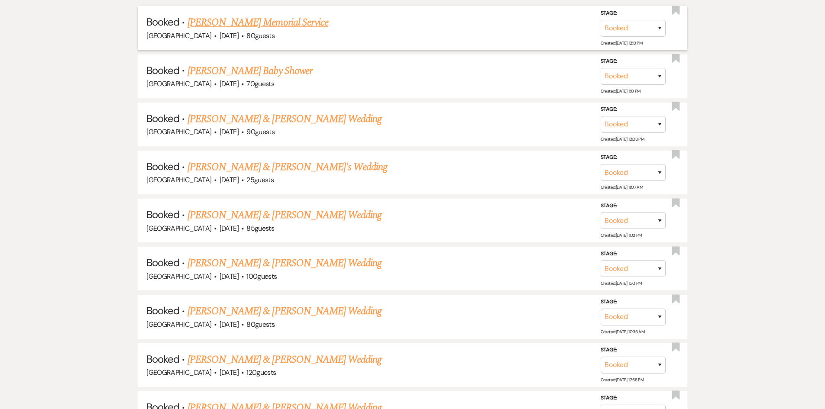
scroll to position [847, 0]
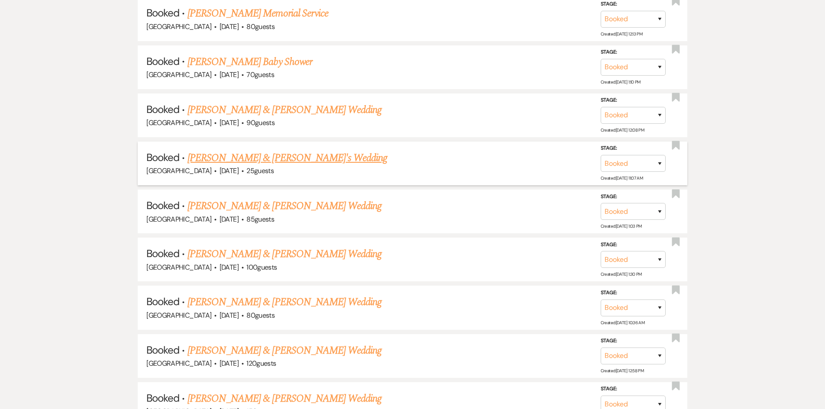
click at [294, 161] on link "[PERSON_NAME] & [PERSON_NAME]'s Wedding" at bounding box center [287, 158] width 200 height 16
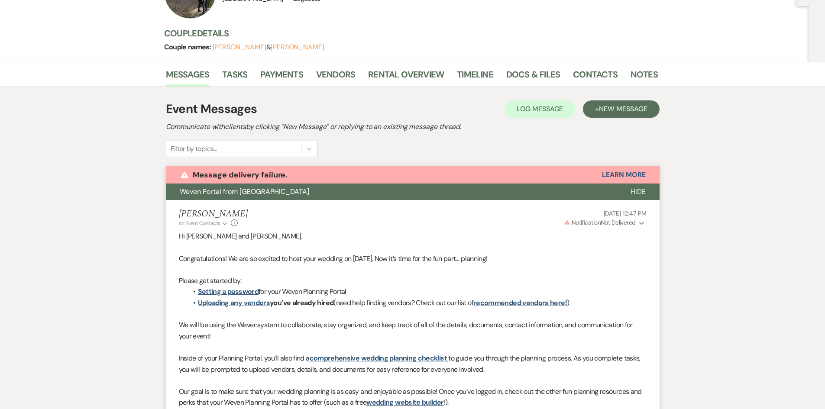
scroll to position [56, 0]
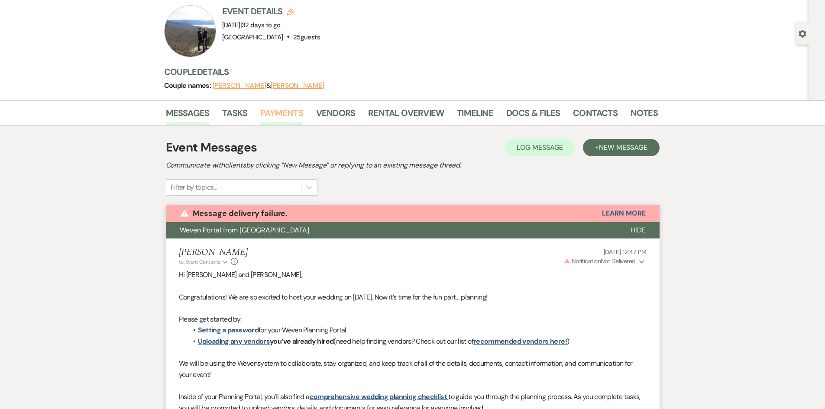
click at [268, 117] on link "Payments" at bounding box center [281, 115] width 43 height 19
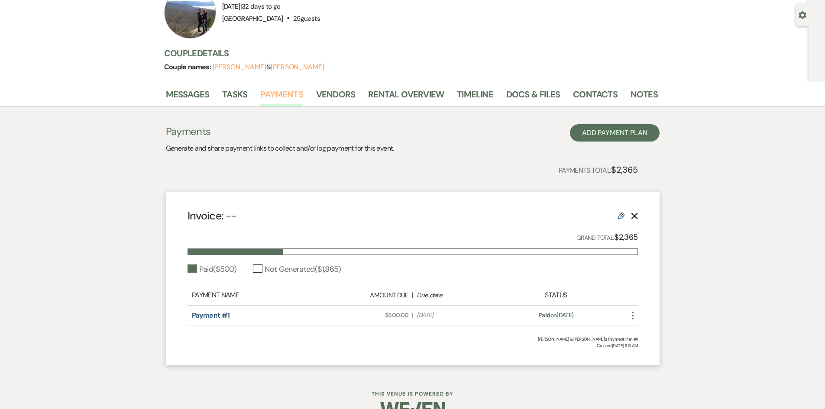
scroll to position [87, 0]
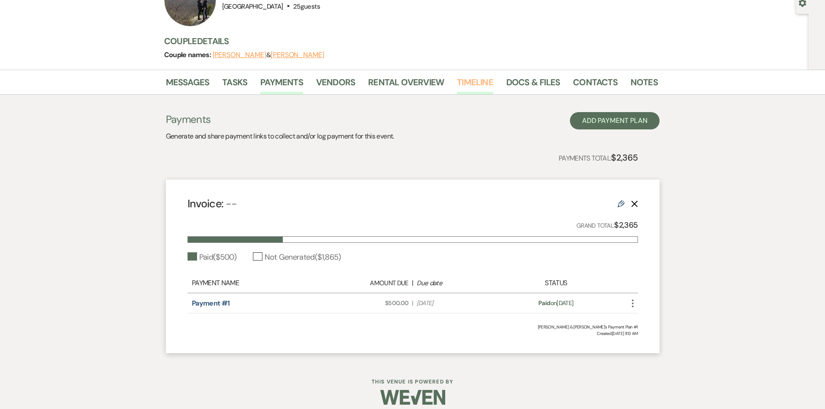
click at [469, 85] on link "Timeline" at bounding box center [475, 84] width 36 height 19
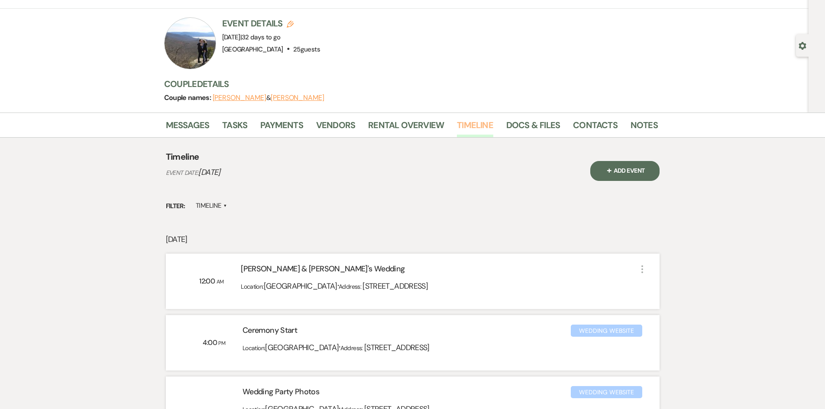
scroll to position [43, 0]
click at [387, 127] on link "Rental Overview" at bounding box center [406, 128] width 76 height 19
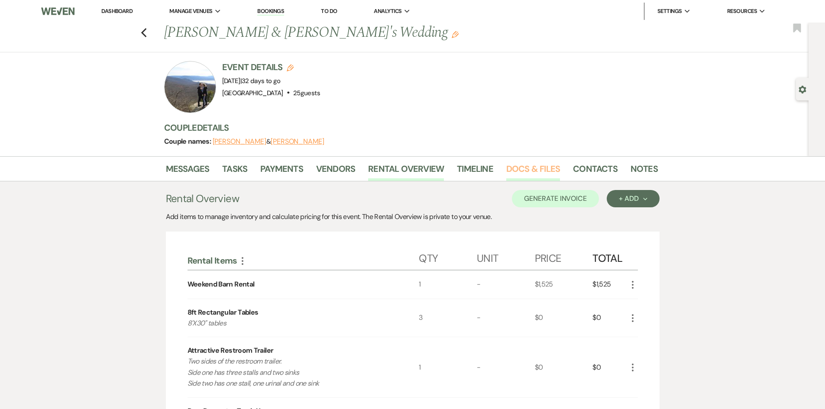
click at [523, 178] on link "Docs & Files" at bounding box center [533, 171] width 54 height 19
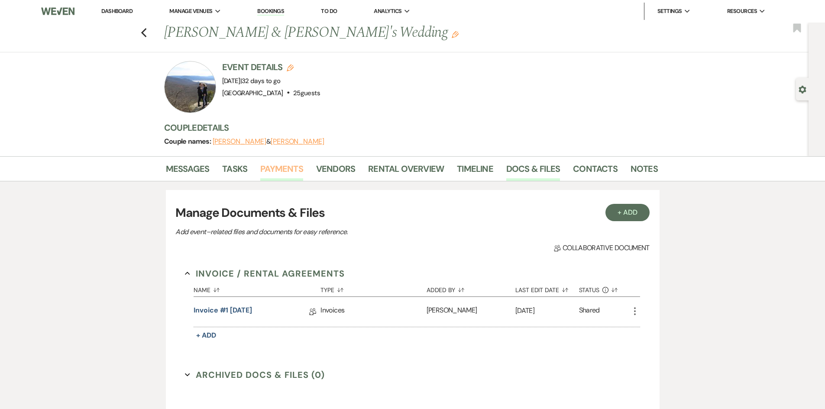
click at [286, 163] on link "Payments" at bounding box center [281, 171] width 43 height 19
